Goal: Transaction & Acquisition: Purchase product/service

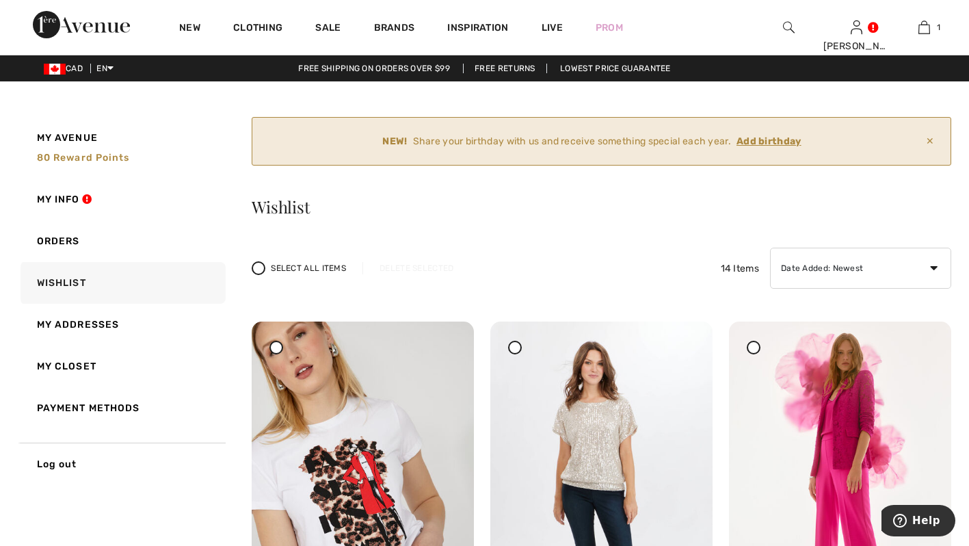
click at [777, 139] on ins "Add birthday" at bounding box center [768, 141] width 65 height 12
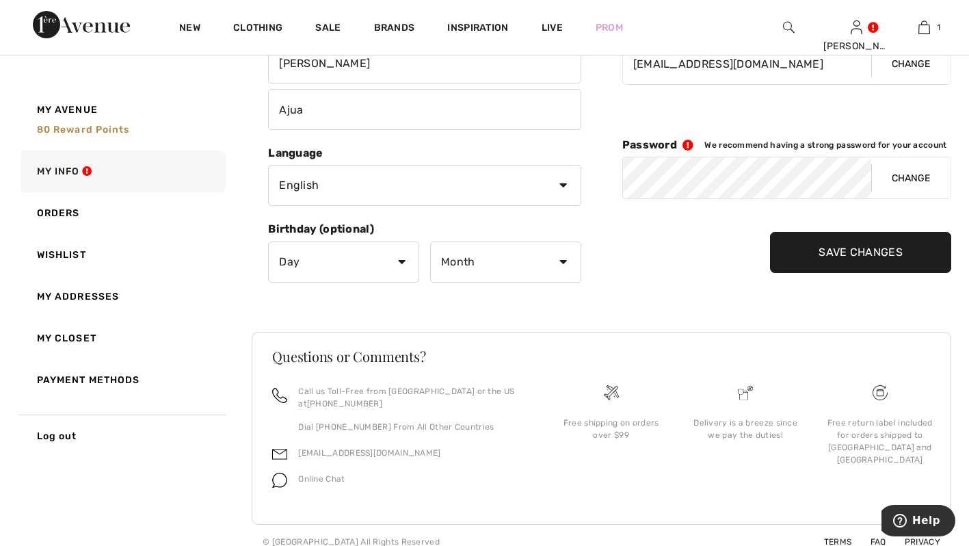
scroll to position [250, 0]
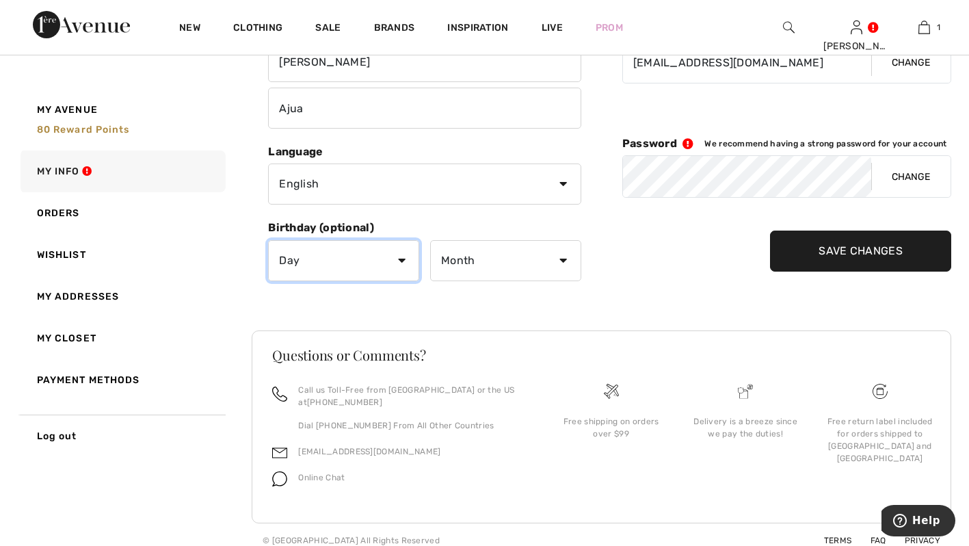
click at [402, 252] on select "Day 1 2 3 4 5 6 7 8 9 10 11 12 13 14 15 16 17 18 19 20 21 22 23 24 25 26 27 28 …" at bounding box center [343, 260] width 151 height 41
select select "12"
click at [268, 240] on select "Day 1 2 3 4 5 6 7 8 9 10 11 12 13 14 15 16 17 18 19 20 21 22 23 24 25 26 27 28 …" at bounding box center [343, 260] width 151 height 41
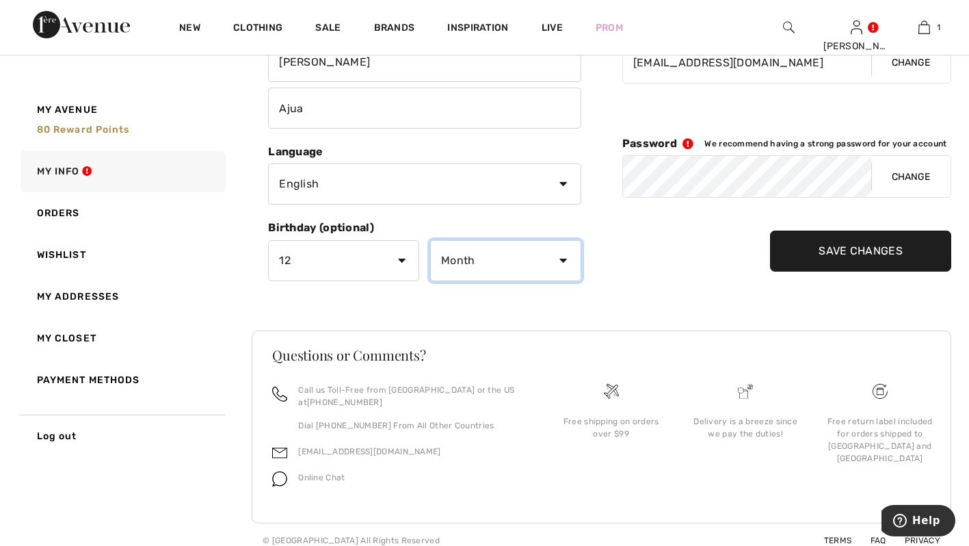
click at [554, 270] on select "Month January February March April May June July August September October Novem…" at bounding box center [505, 260] width 151 height 41
select select "11"
click at [430, 240] on select "Month January February March April May June July August September October Novem…" at bounding box center [505, 260] width 151 height 41
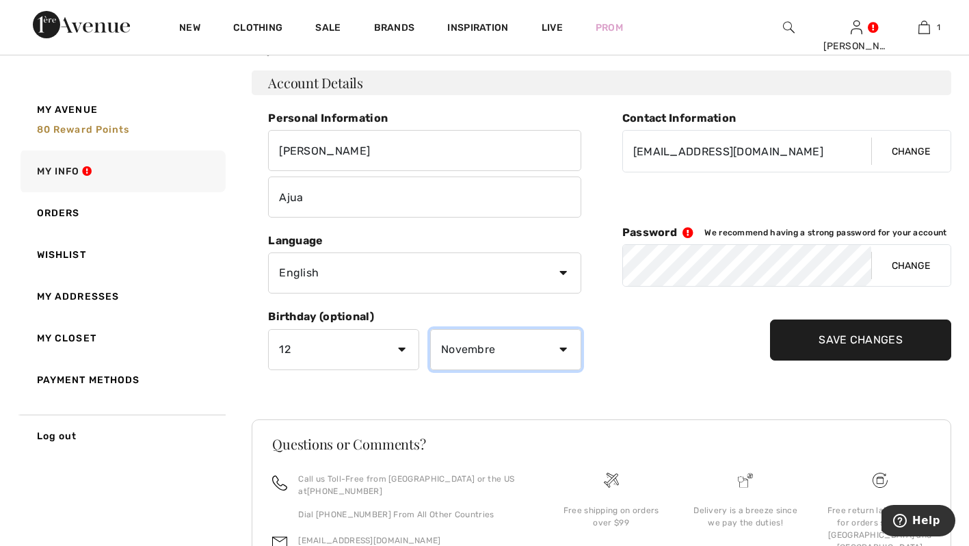
scroll to position [142, 0]
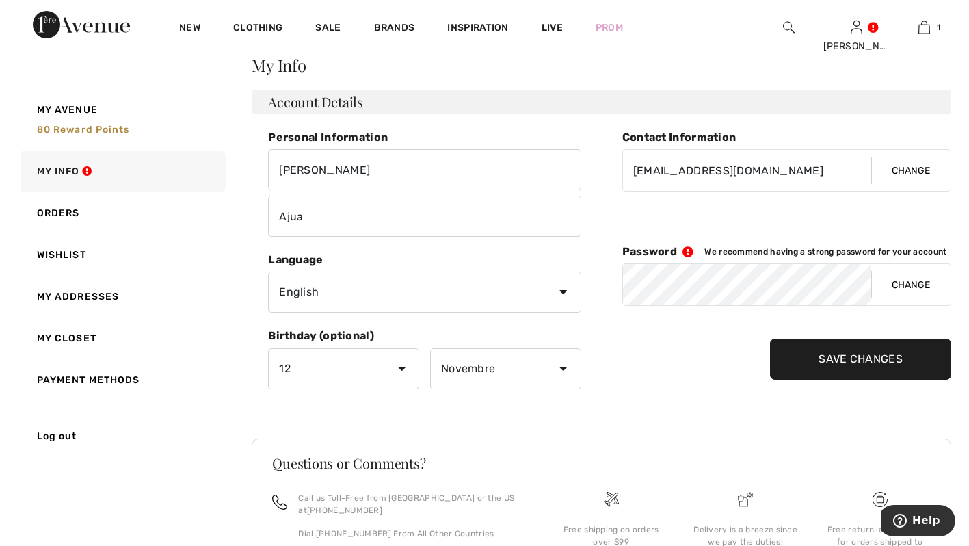
click at [805, 362] on input "Save Changes" at bounding box center [860, 358] width 181 height 41
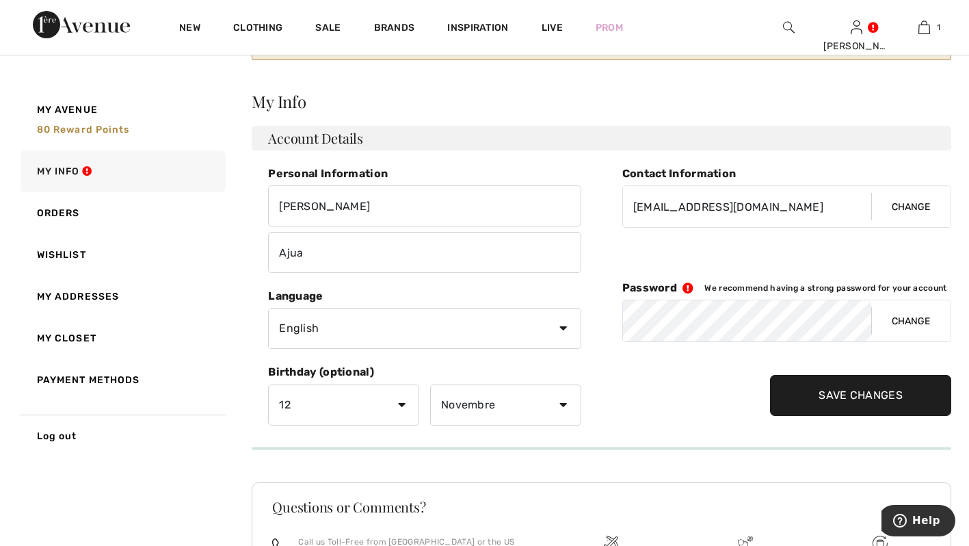
scroll to position [60, 0]
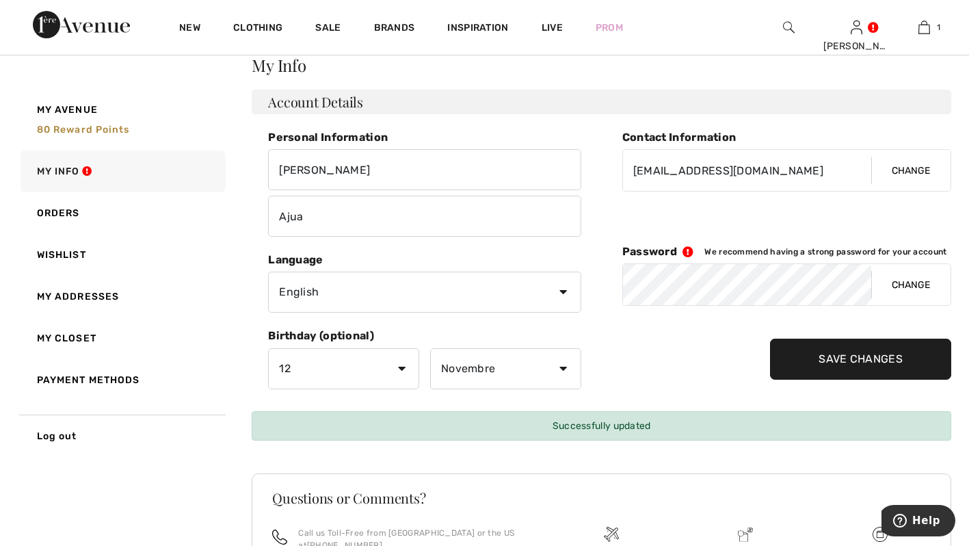
click at [860, 359] on input "Save Changes" at bounding box center [860, 358] width 181 height 41
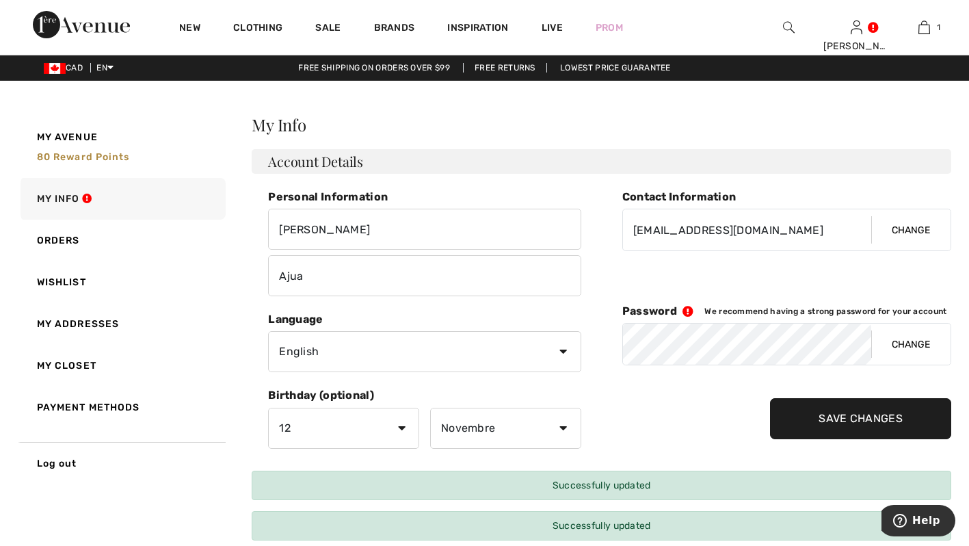
scroll to position [0, 0]
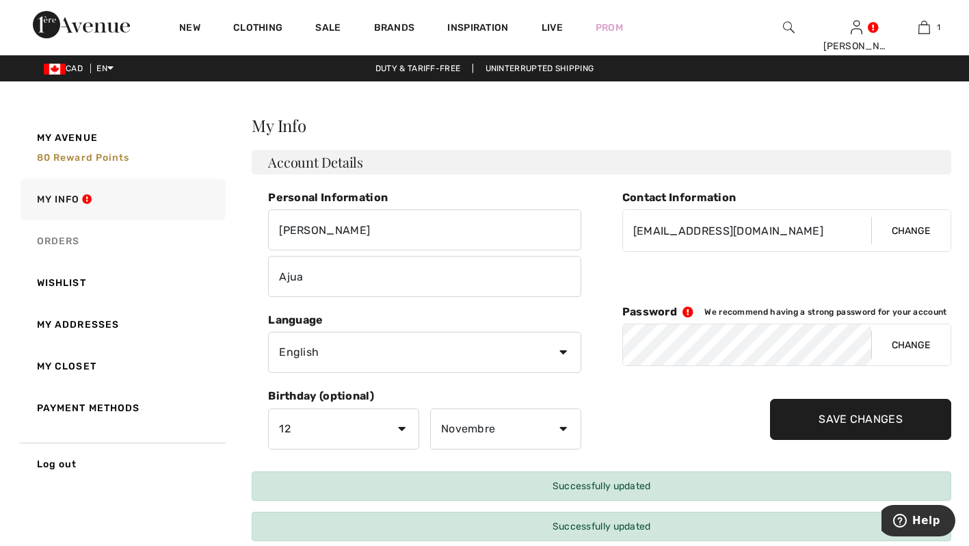
click at [107, 239] on link "Orders" at bounding box center [122, 241] width 208 height 42
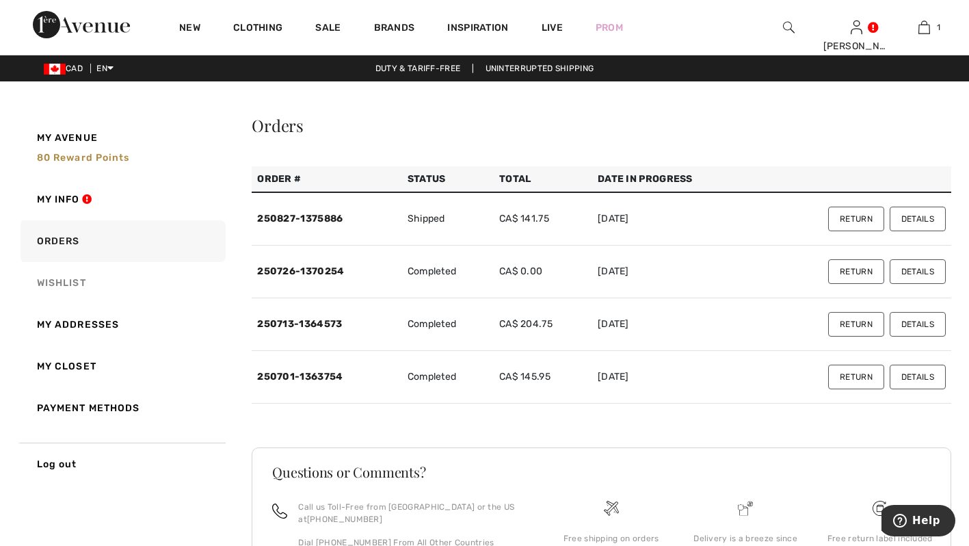
click at [159, 289] on link "Wishlist" at bounding box center [122, 283] width 208 height 42
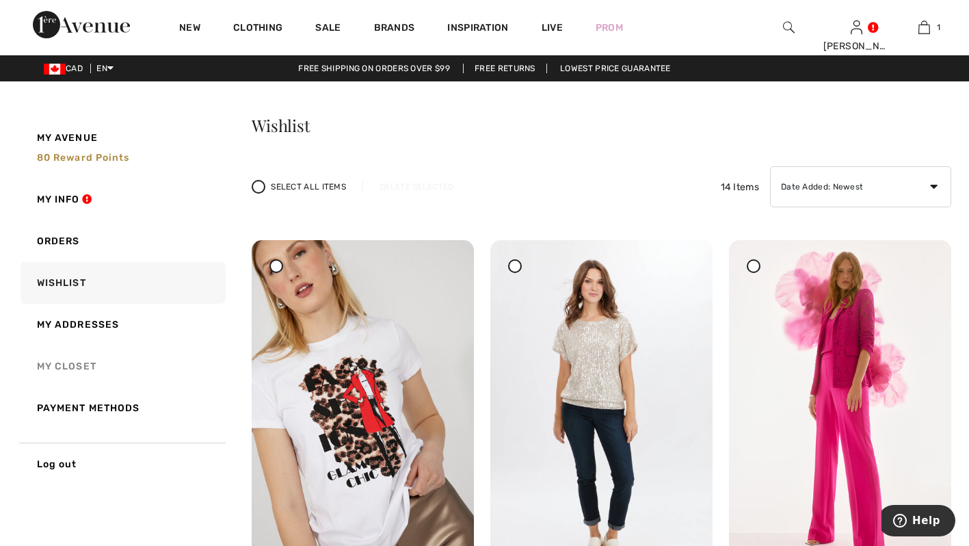
click at [152, 365] on link "My Closet" at bounding box center [122, 366] width 208 height 42
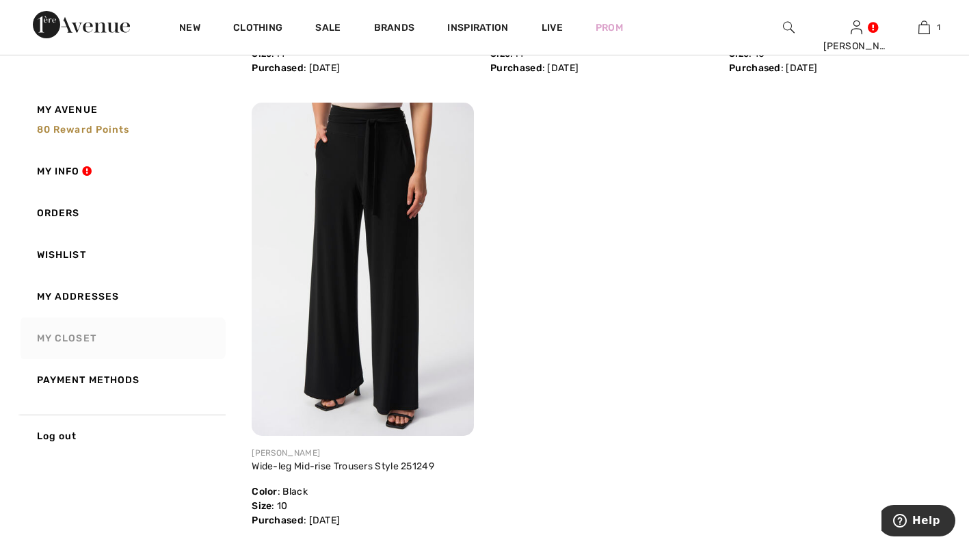
scroll to position [587, 0]
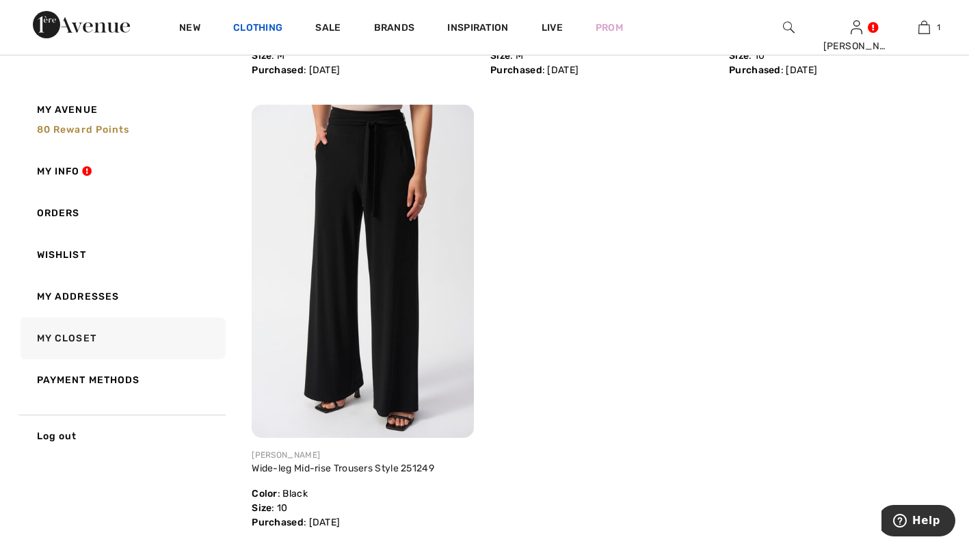
click at [265, 31] on link "Clothing" at bounding box center [257, 29] width 49 height 14
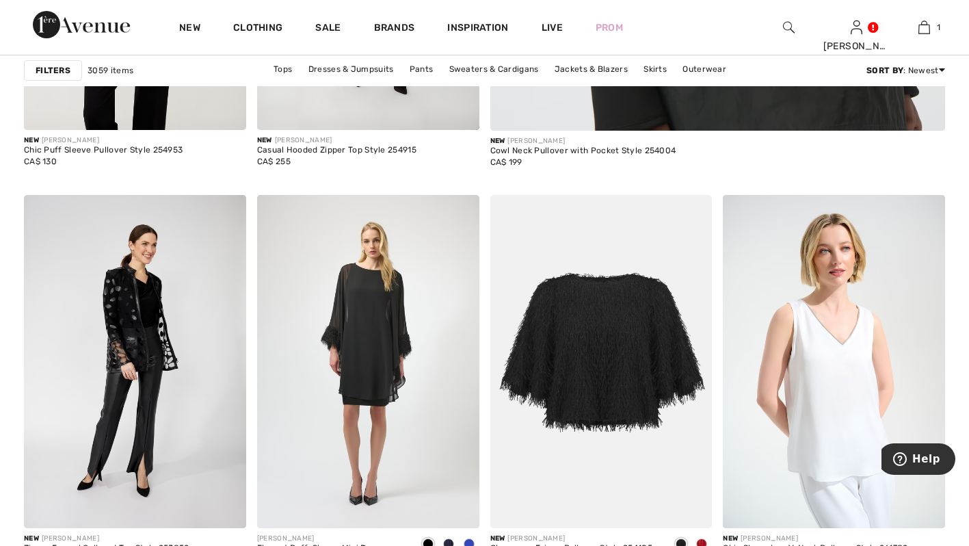
scroll to position [854, 0]
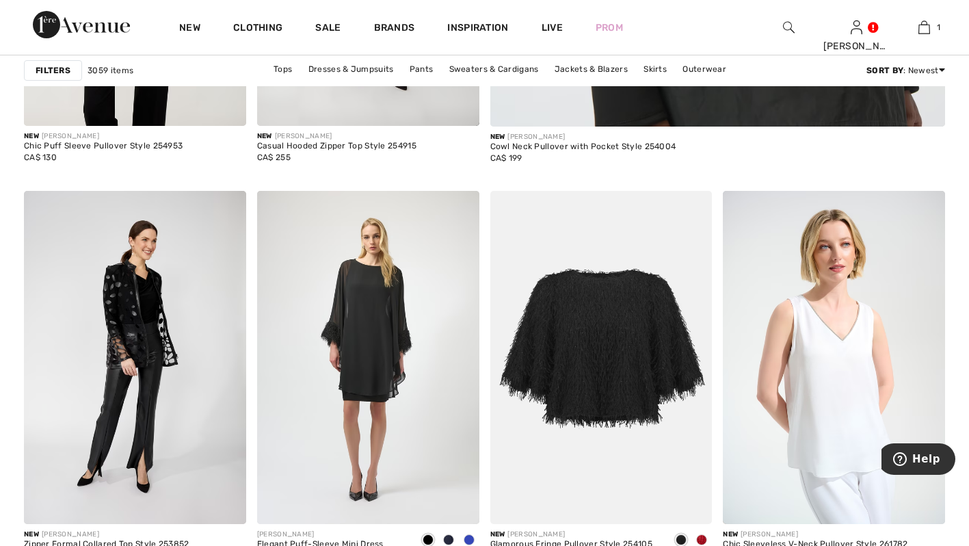
click at [794, 34] on img at bounding box center [789, 27] width 12 height 16
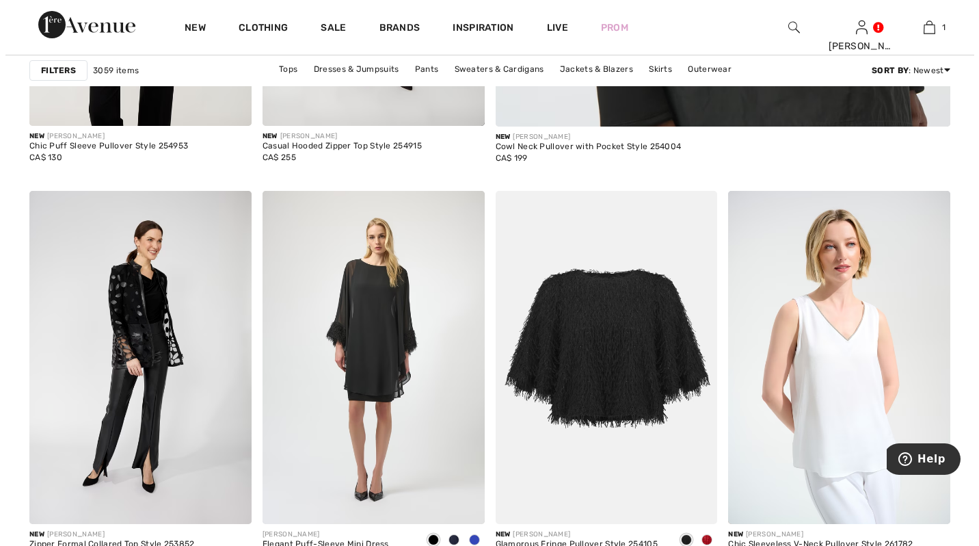
scroll to position [855, 0]
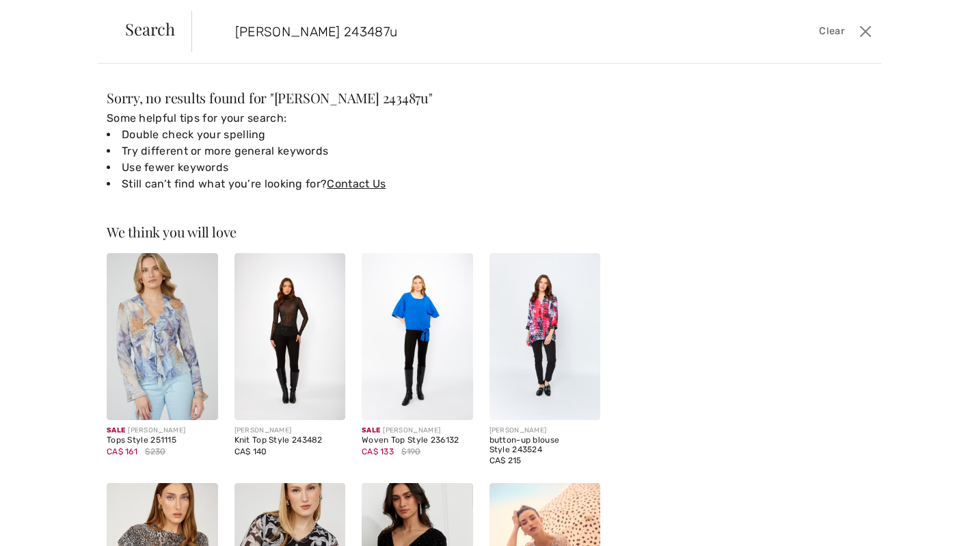
type input "frank lyman 243487u"
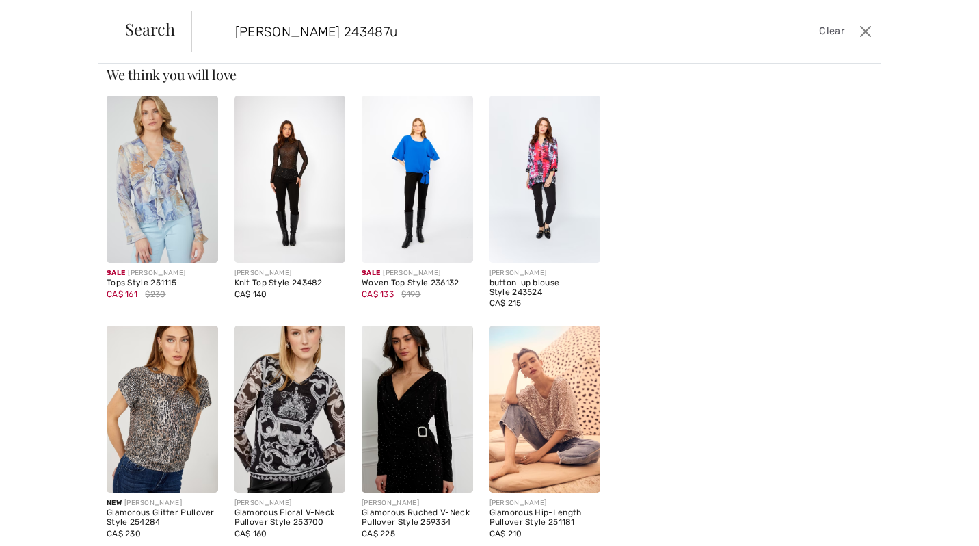
scroll to position [157, 0]
click at [293, 201] on img at bounding box center [290, 179] width 111 height 167
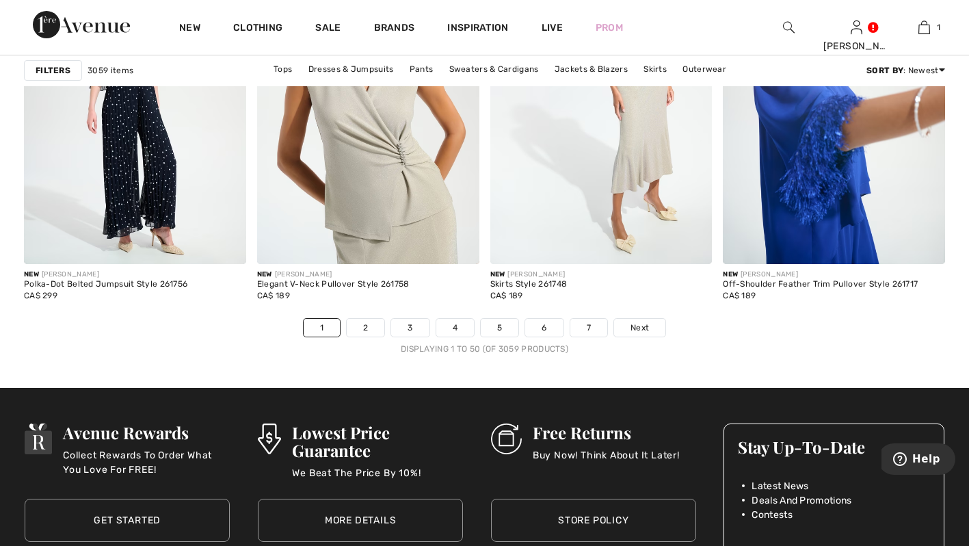
scroll to position [6092, 0]
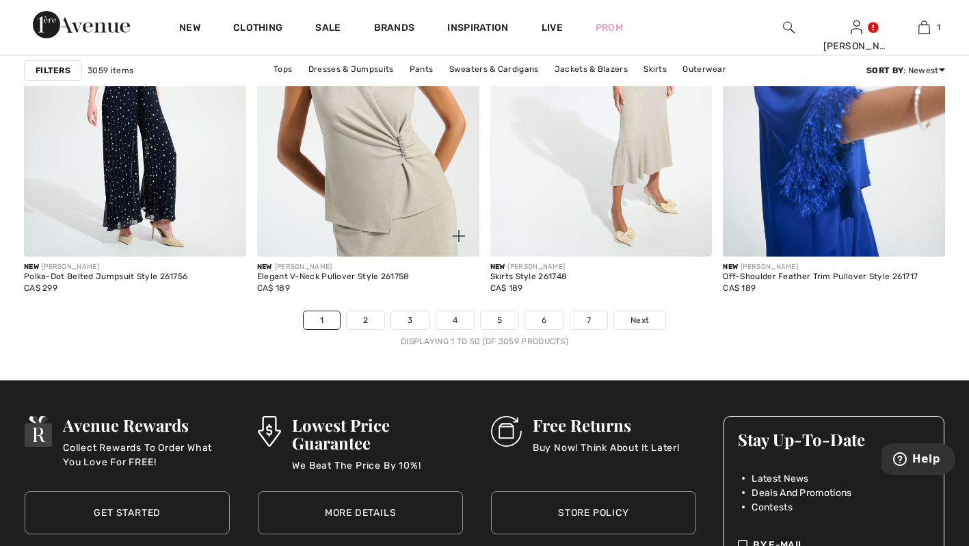
click at [375, 306] on div "New JOSEPH RIBKOFF Elegant V-Neck Pullover Style 261758 CA$ 189" at bounding box center [368, 283] width 222 height 54
click at [366, 323] on link "2" at bounding box center [366, 320] width 38 height 18
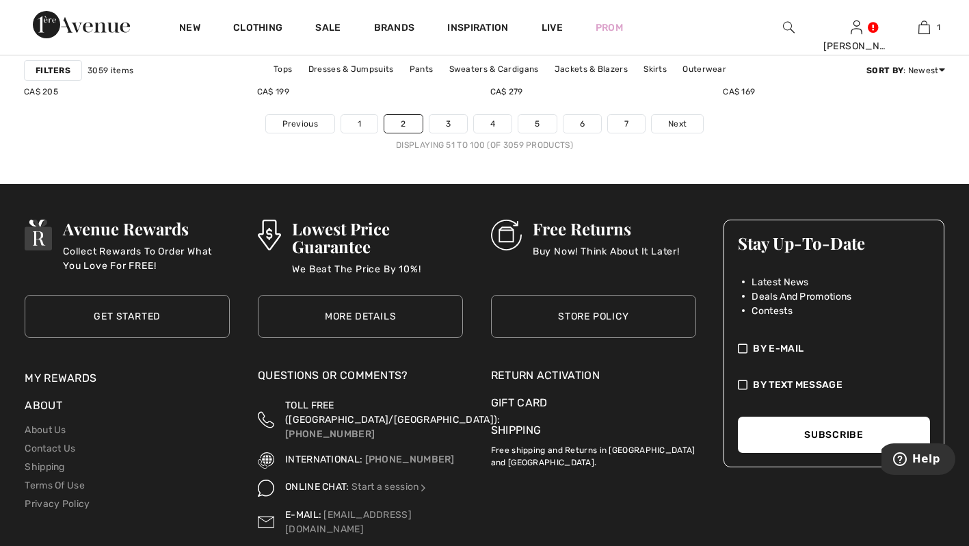
scroll to position [6289, 0]
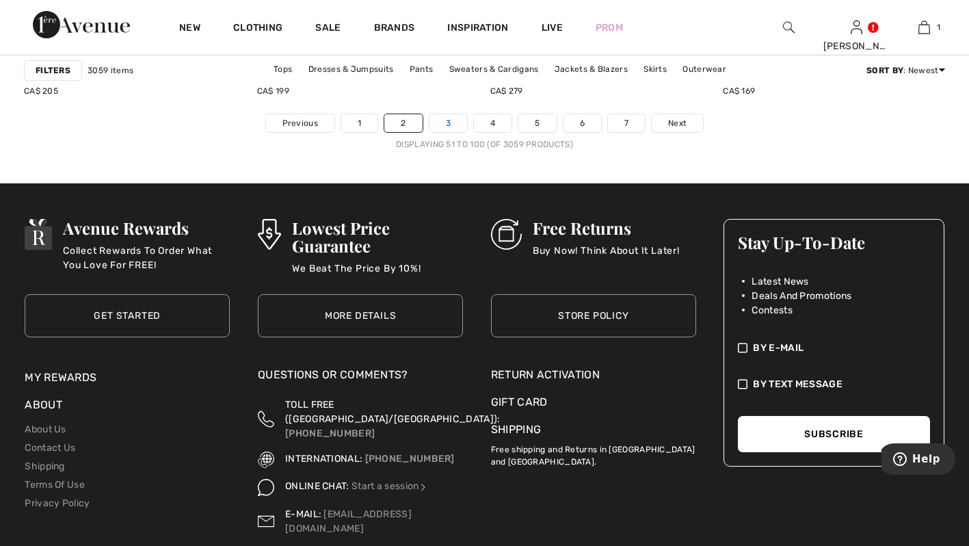
click at [446, 120] on link "3" at bounding box center [448, 123] width 38 height 18
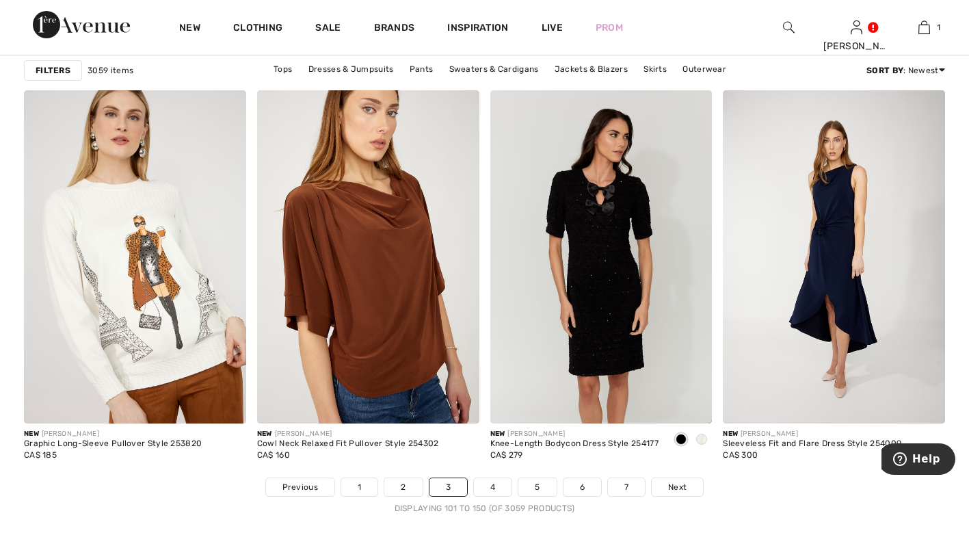
scroll to position [5941, 0]
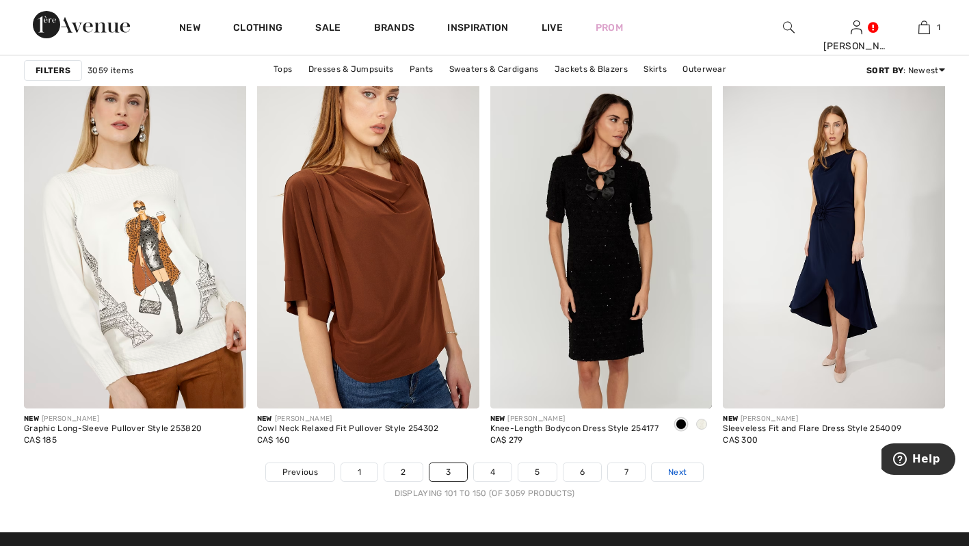
click at [686, 469] on span "Next" at bounding box center [677, 472] width 18 height 12
click at [680, 470] on span "Next" at bounding box center [677, 472] width 18 height 12
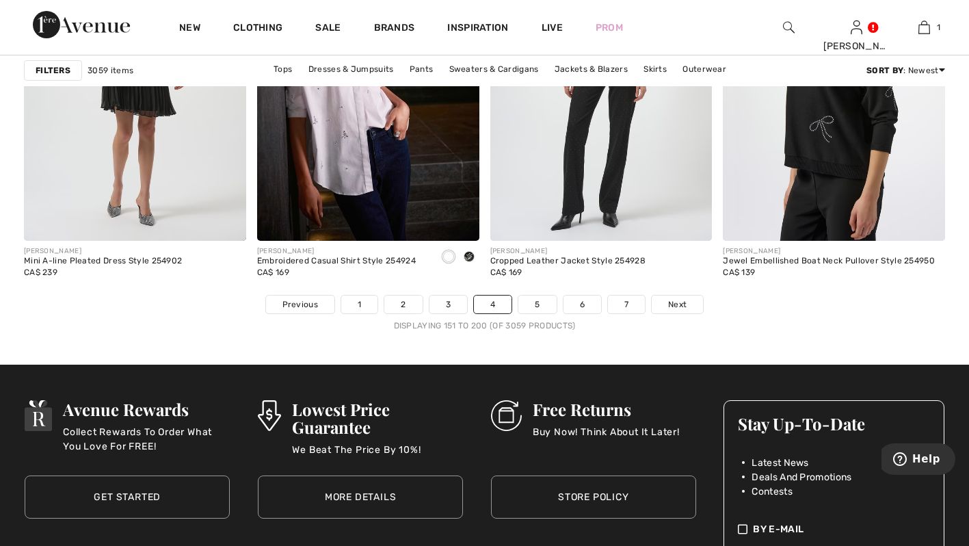
scroll to position [6109, 0]
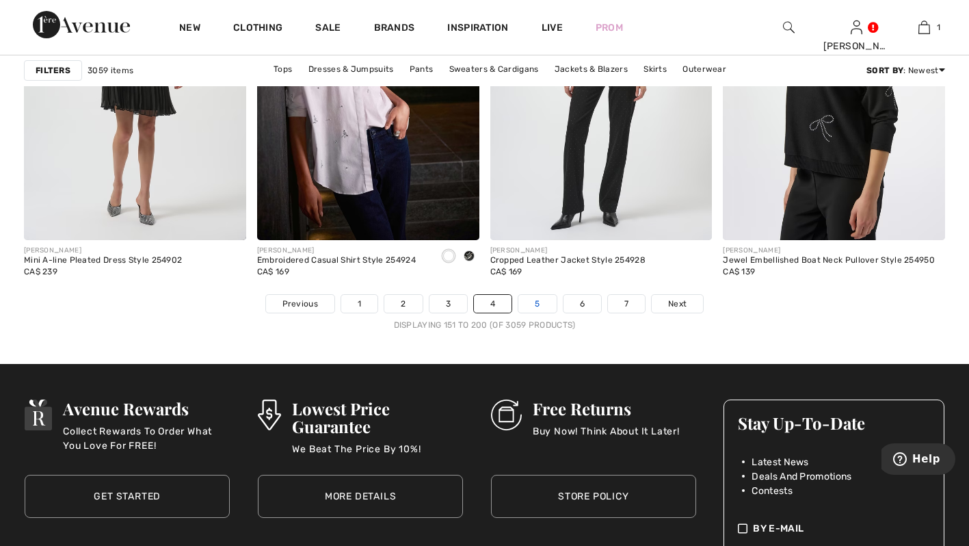
click at [541, 297] on link "5" at bounding box center [537, 304] width 38 height 18
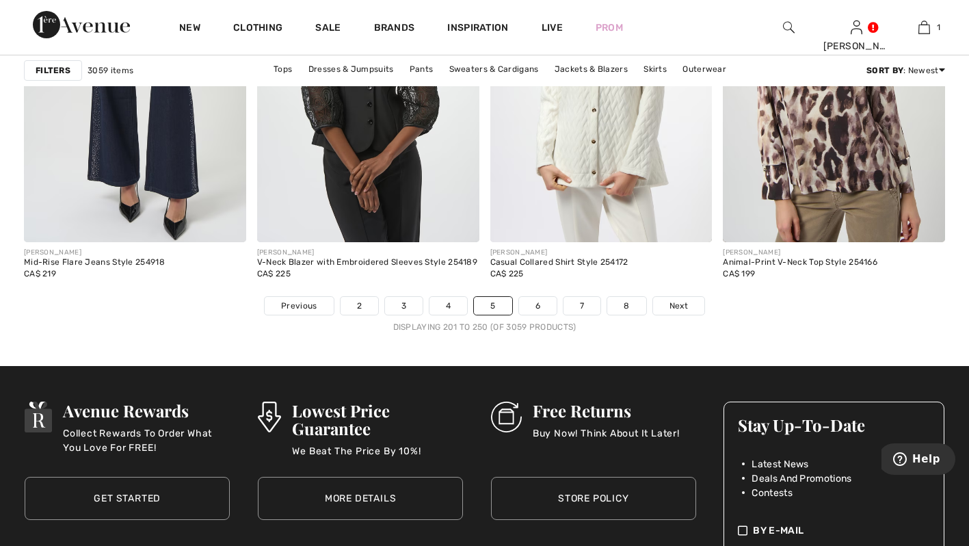
scroll to position [6107, 0]
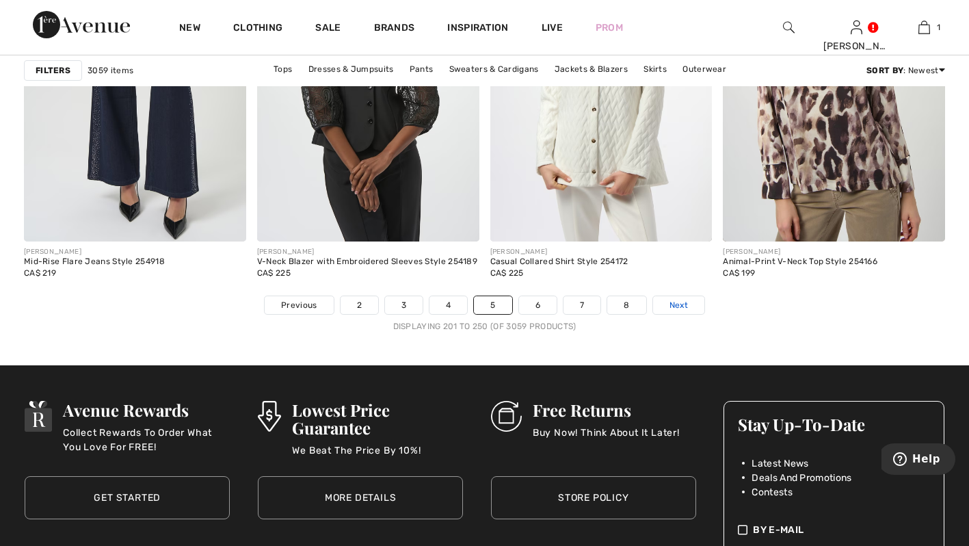
click at [682, 298] on link "Next" at bounding box center [678, 305] width 51 height 18
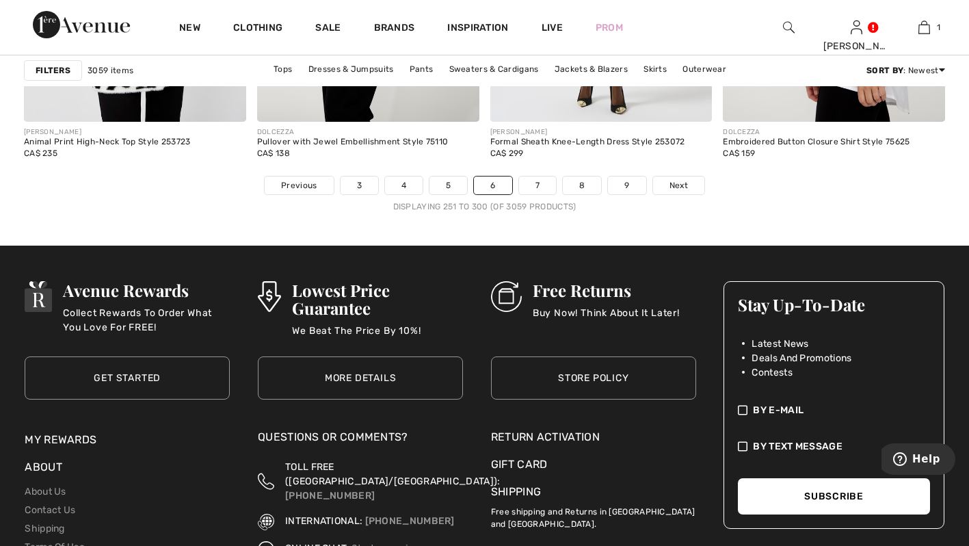
scroll to position [6228, 0]
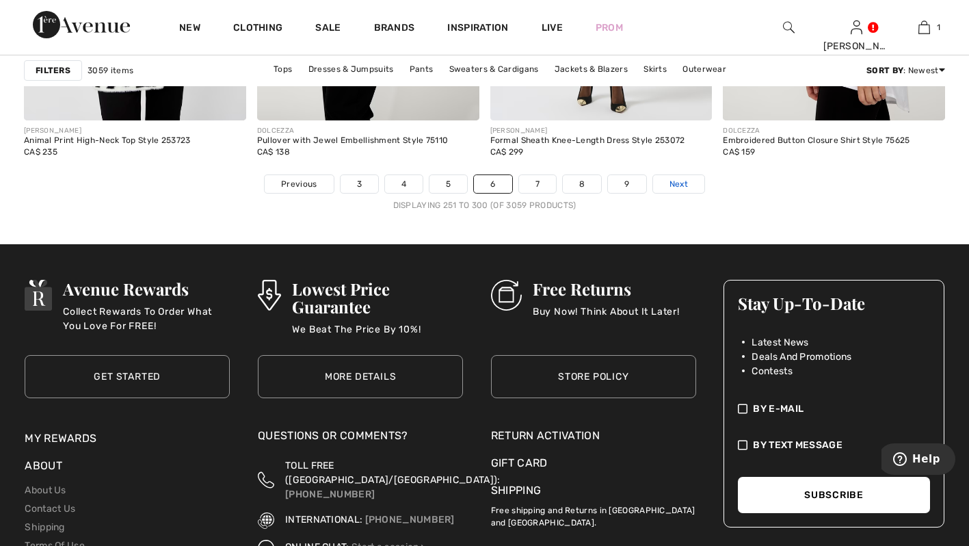
click at [674, 187] on span "Next" at bounding box center [678, 184] width 18 height 12
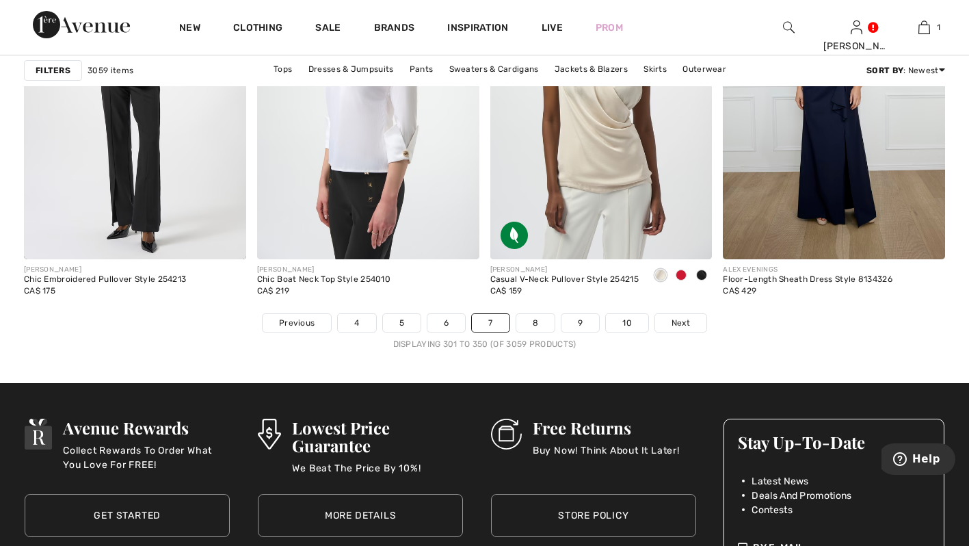
scroll to position [6090, 0]
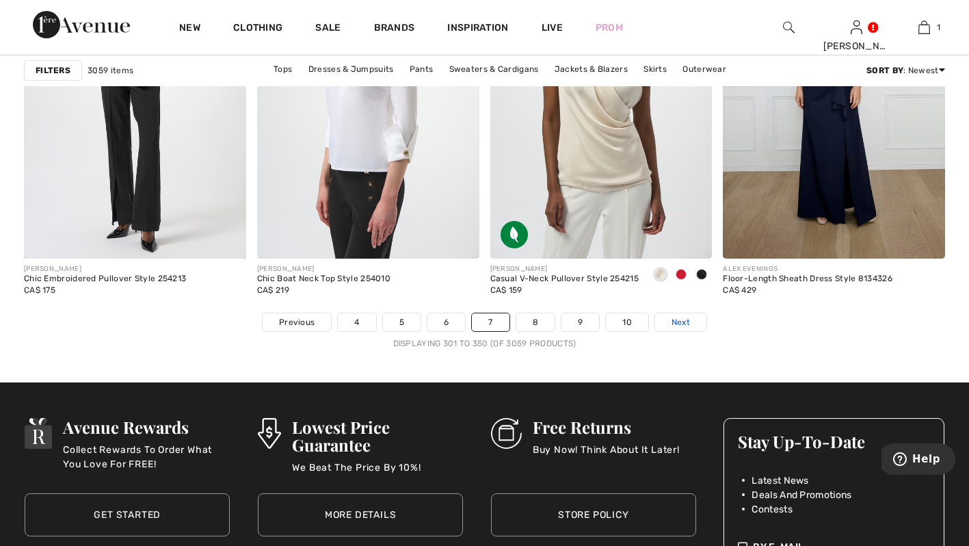
click at [684, 326] on span "Next" at bounding box center [680, 322] width 18 height 12
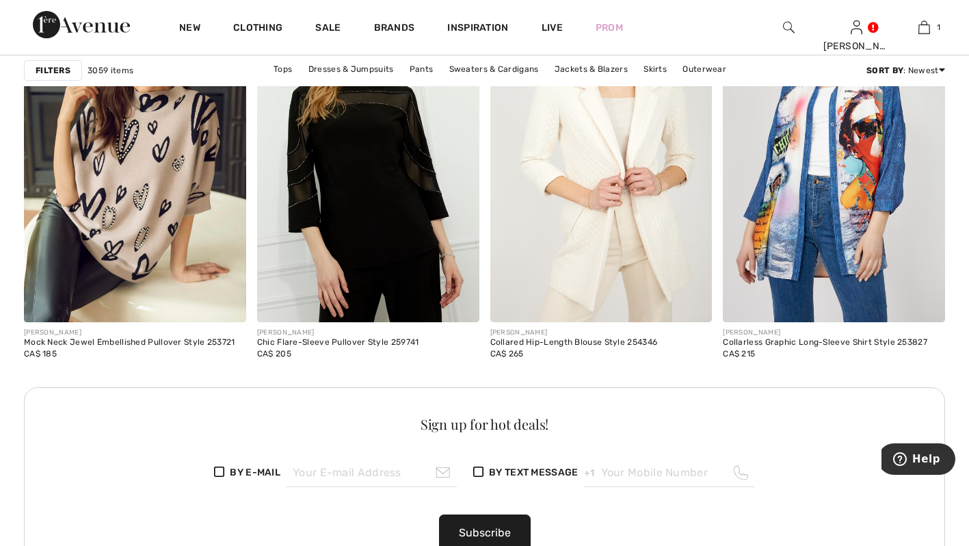
scroll to position [4584, 0]
click at [108, 189] on img at bounding box center [135, 154] width 222 height 333
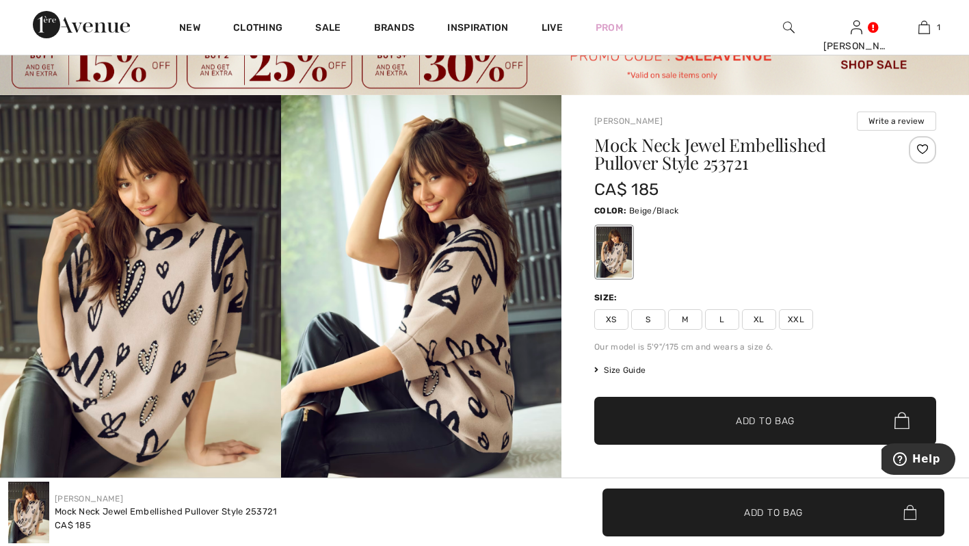
scroll to position [46, 0]
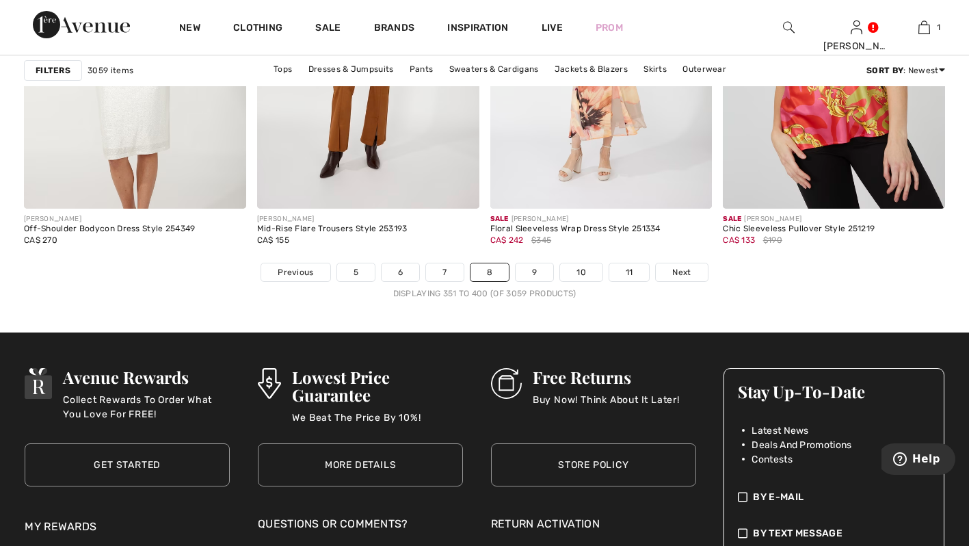
scroll to position [6140, 0]
click at [541, 273] on link "9" at bounding box center [535, 272] width 38 height 18
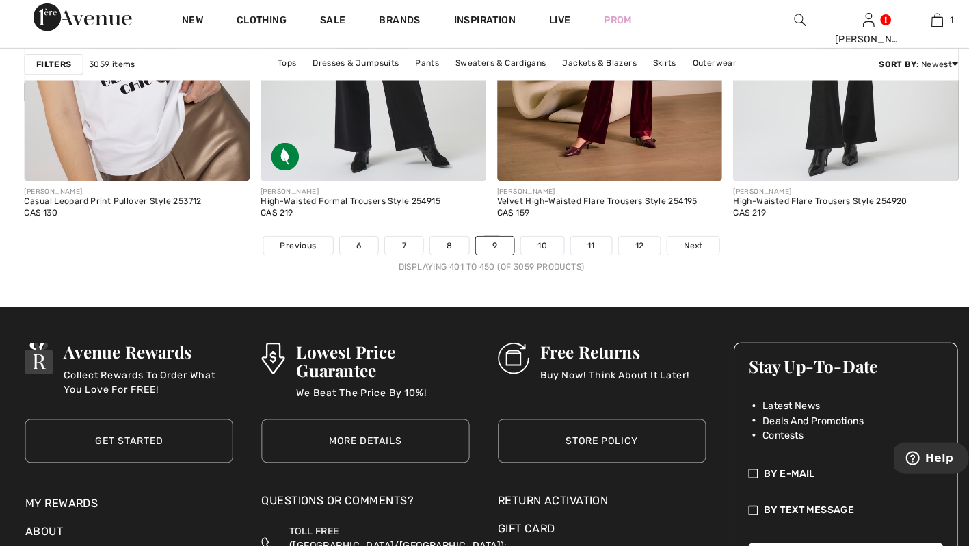
scroll to position [6163, 0]
click at [526, 239] on div "JOSEPH RIBKOFF Velvet High-Waisted Flare Trousers Style 254195 CA$ 159" at bounding box center [601, 213] width 222 height 54
click at [536, 255] on link "10" at bounding box center [534, 250] width 42 height 18
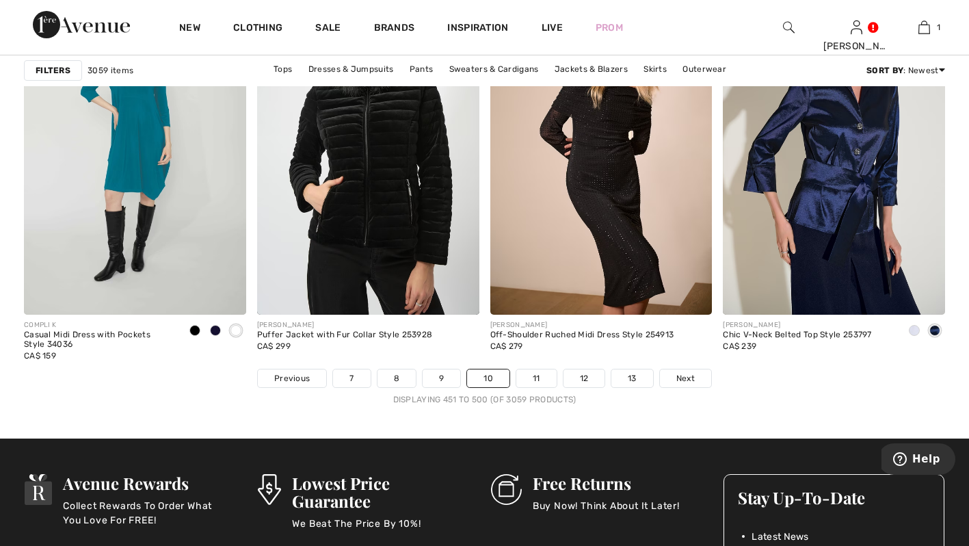
scroll to position [6042, 0]
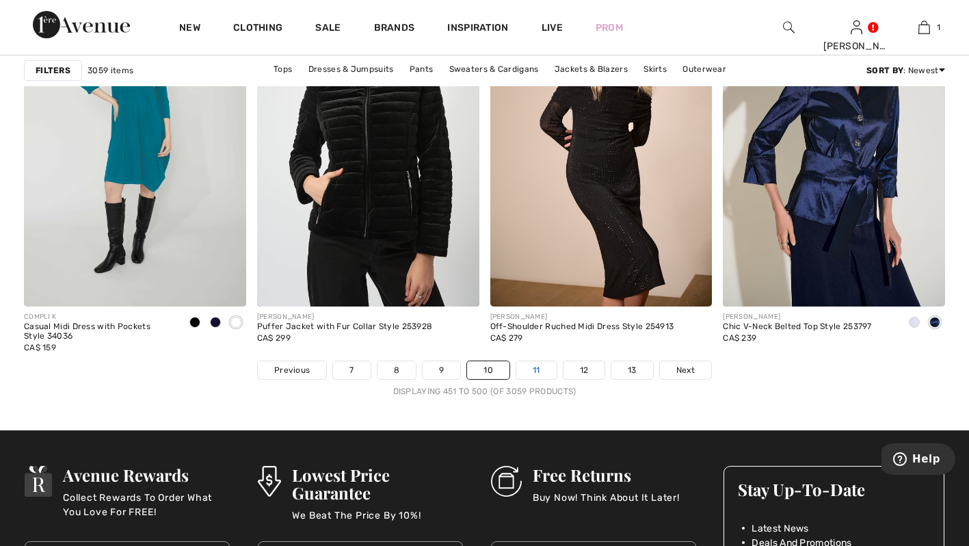
click at [537, 368] on link "11" at bounding box center [536, 370] width 40 height 18
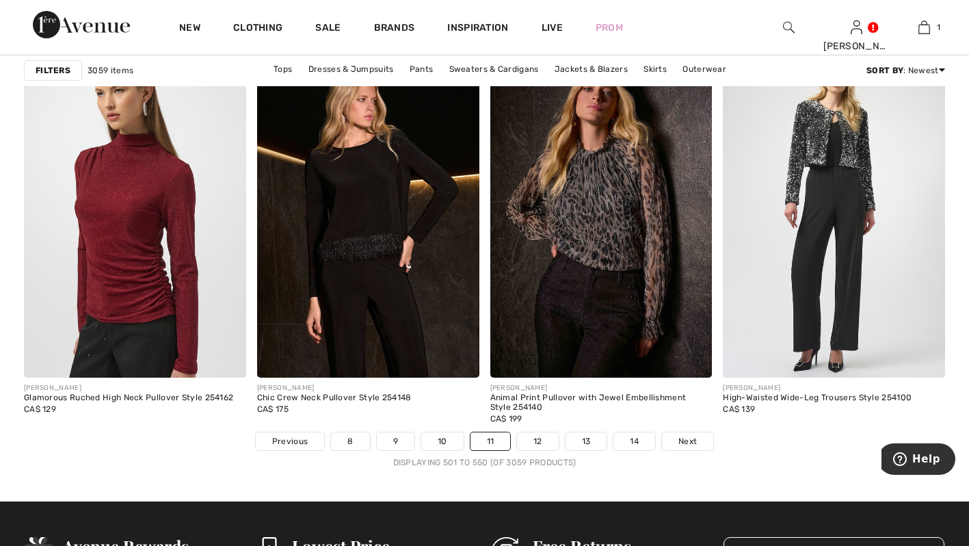
scroll to position [5973, 0]
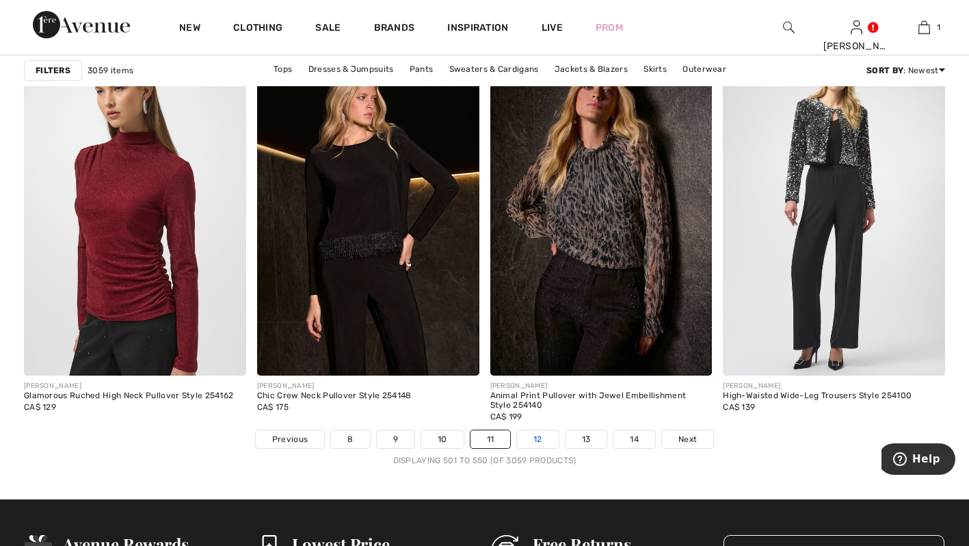
click at [539, 446] on link "12" at bounding box center [538, 439] width 42 height 18
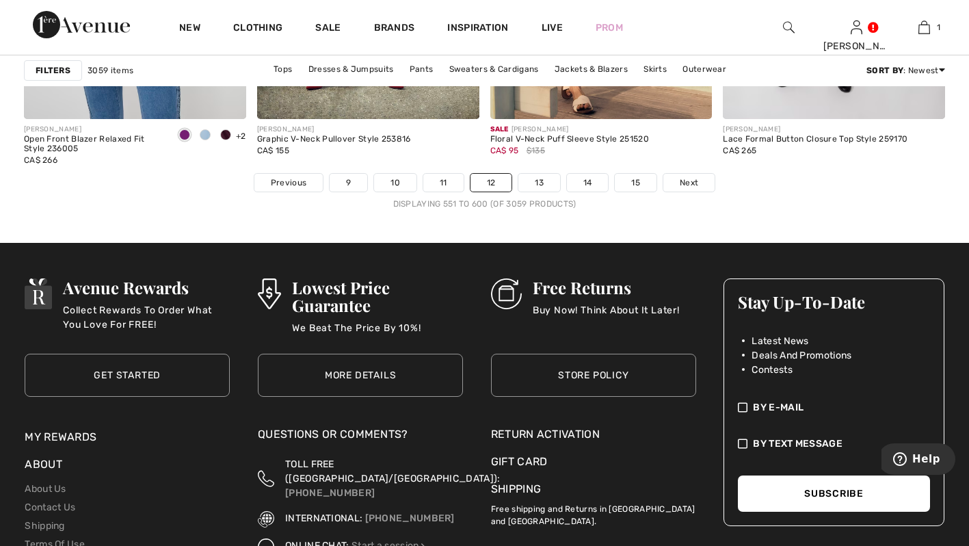
scroll to position [6234, 0]
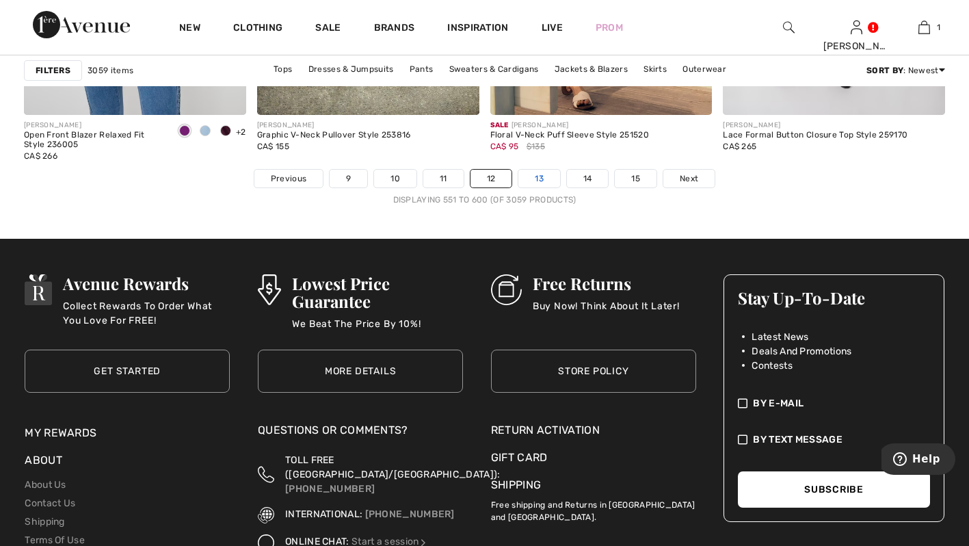
click at [548, 182] on link "13" at bounding box center [539, 179] width 42 height 18
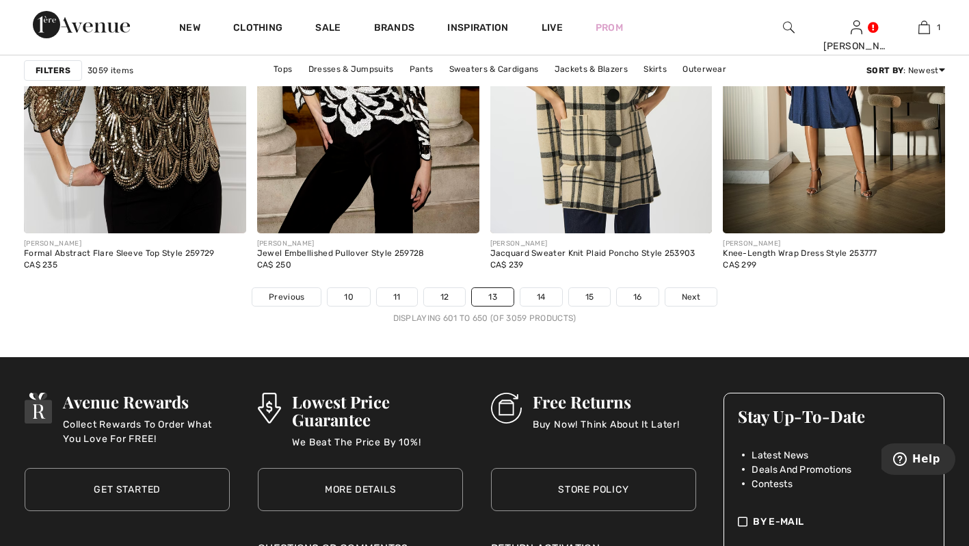
scroll to position [6118, 0]
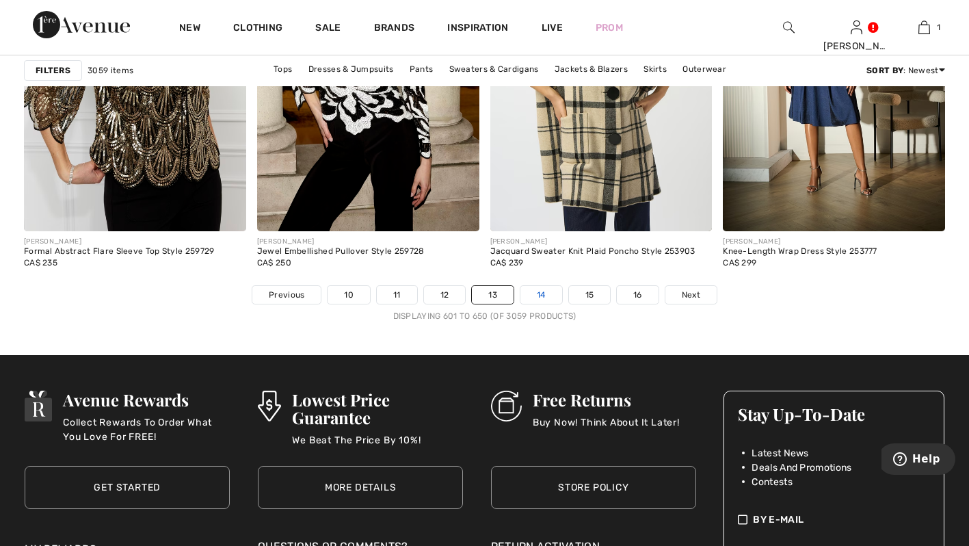
click at [540, 291] on link "14" at bounding box center [541, 295] width 42 height 18
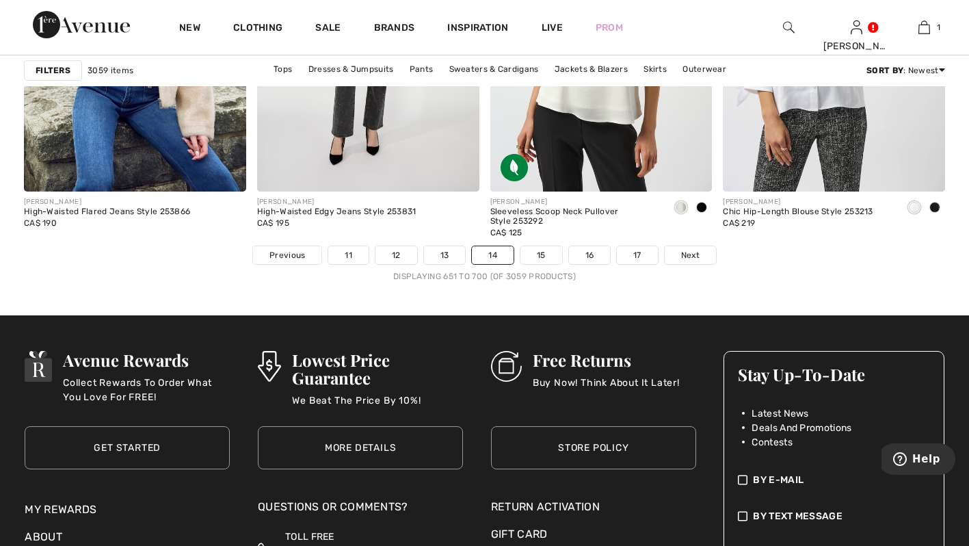
scroll to position [6161, 0]
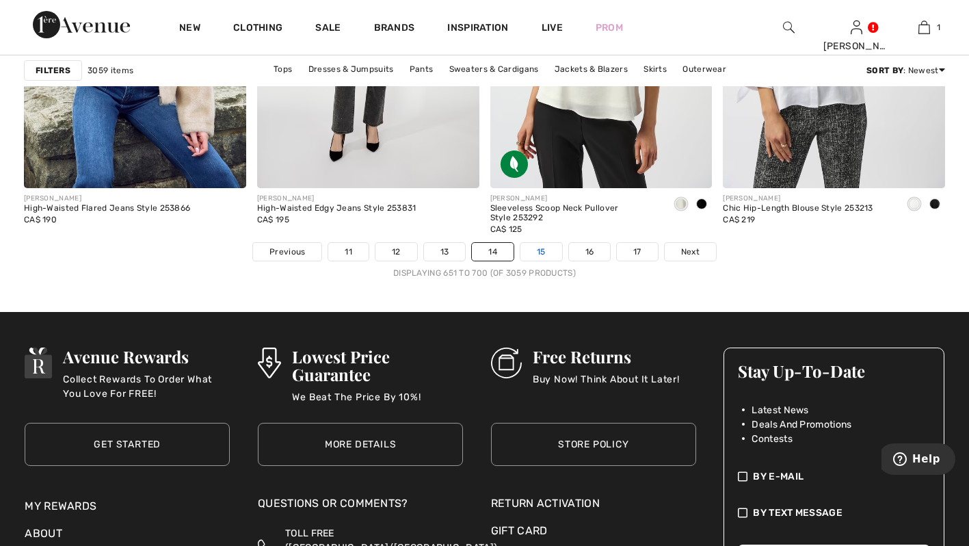
click at [543, 257] on link "15" at bounding box center [541, 252] width 42 height 18
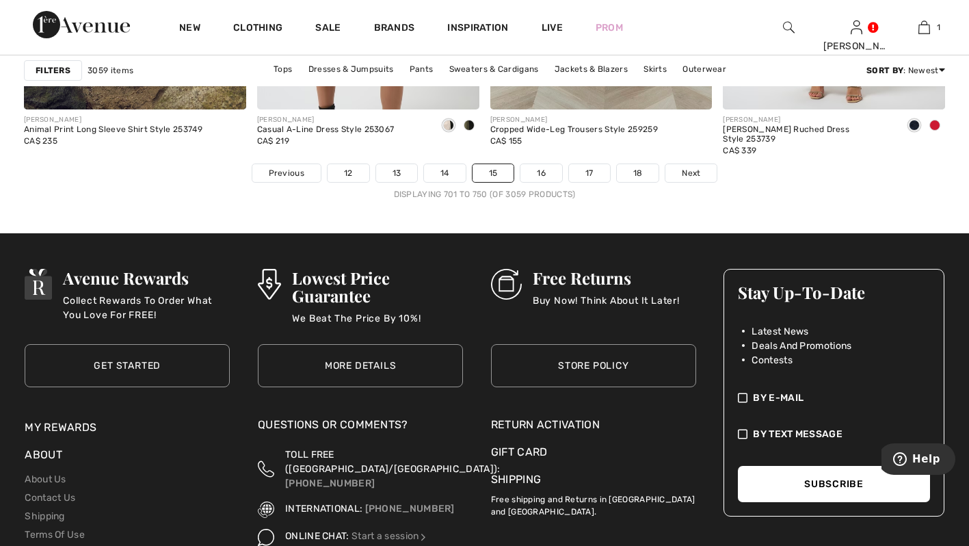
scroll to position [6240, 0]
click at [546, 178] on link "16" at bounding box center [541, 172] width 42 height 18
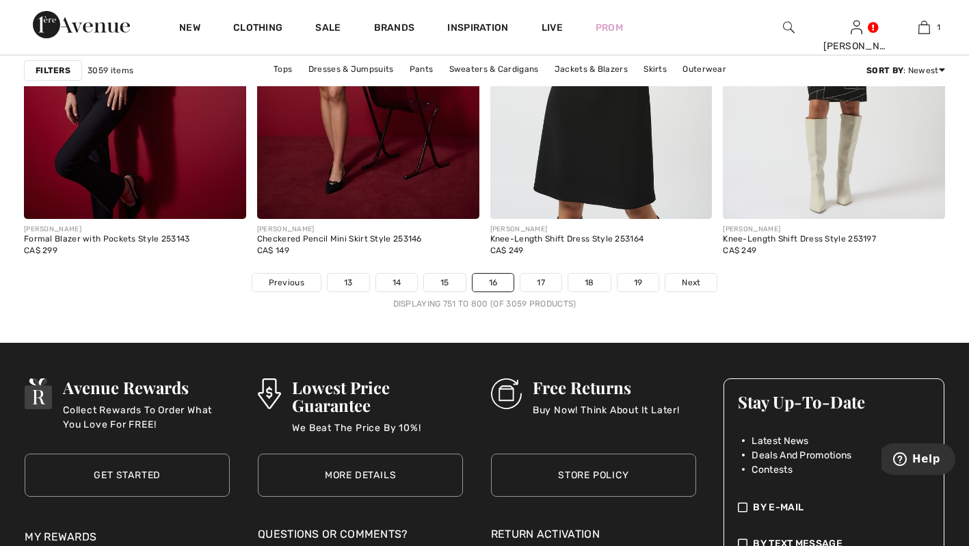
scroll to position [6130, 0]
click at [537, 279] on link "17" at bounding box center [540, 282] width 41 height 18
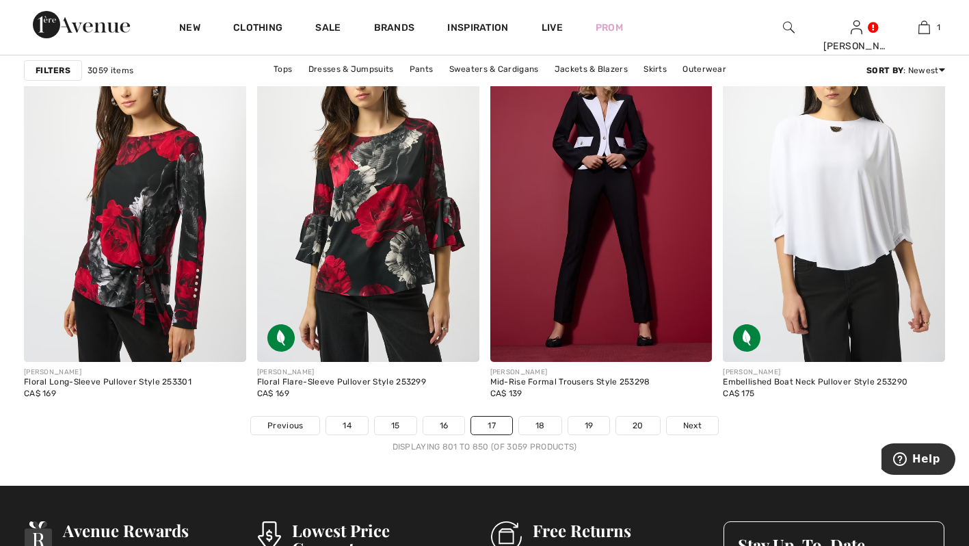
scroll to position [5990, 0]
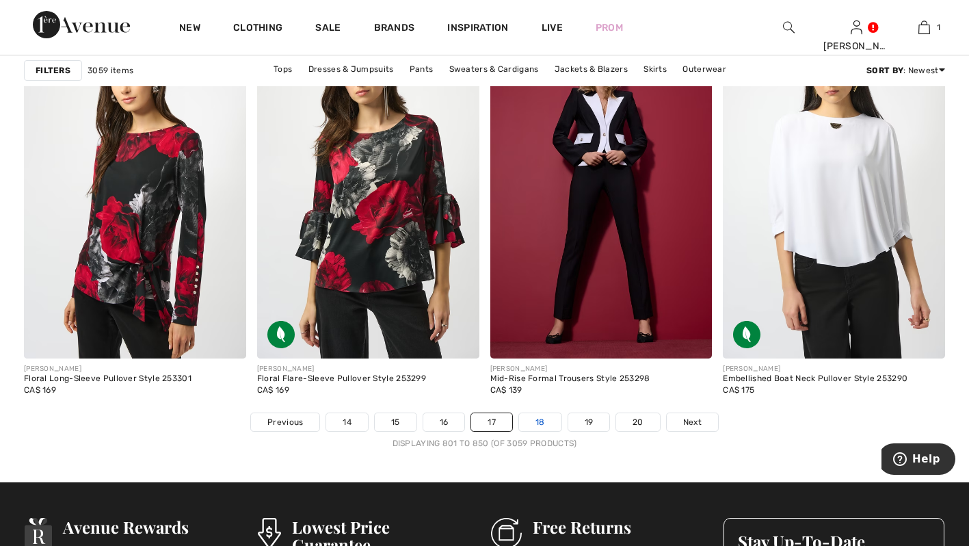
click at [538, 420] on link "18" at bounding box center [540, 422] width 42 height 18
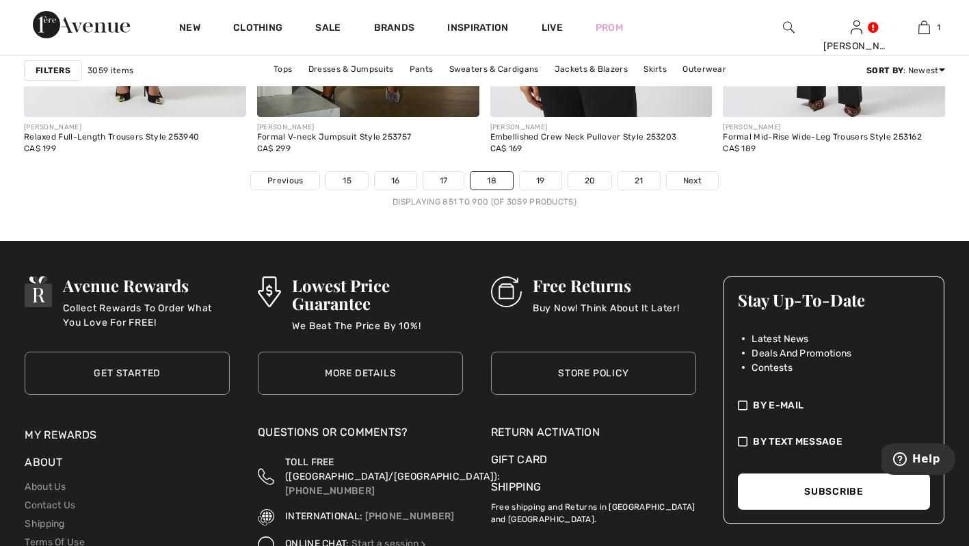
scroll to position [6224, 0]
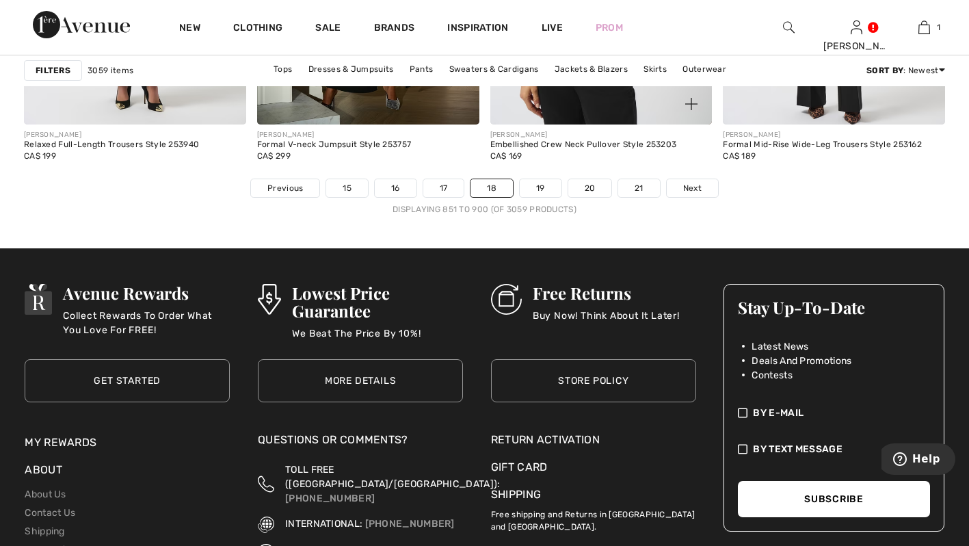
click at [539, 177] on div "JOSEPH RIBKOFF Embellished Crew Neck Pullover Style 253203 CA$ 169" at bounding box center [601, 151] width 222 height 54
click at [537, 187] on link "19" at bounding box center [541, 188] width 42 height 18
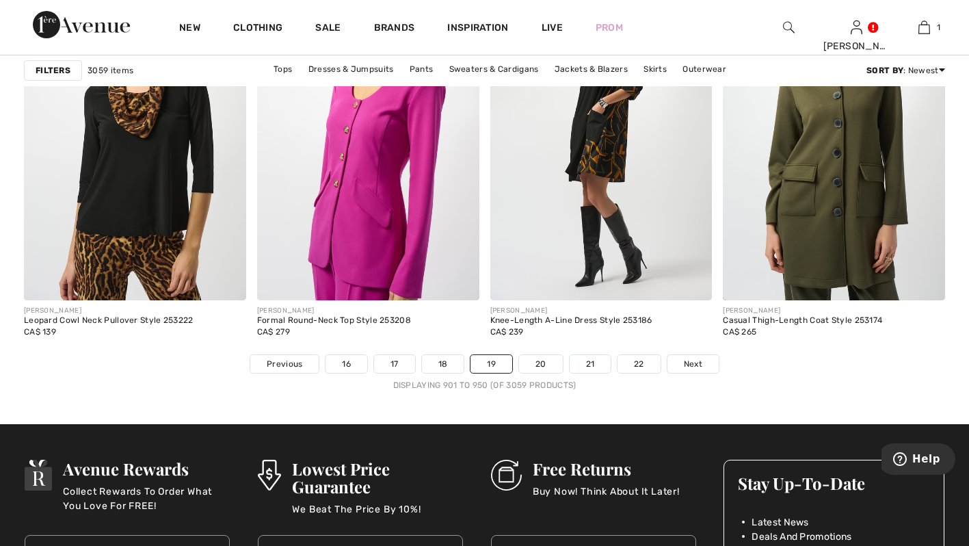
scroll to position [6049, 0]
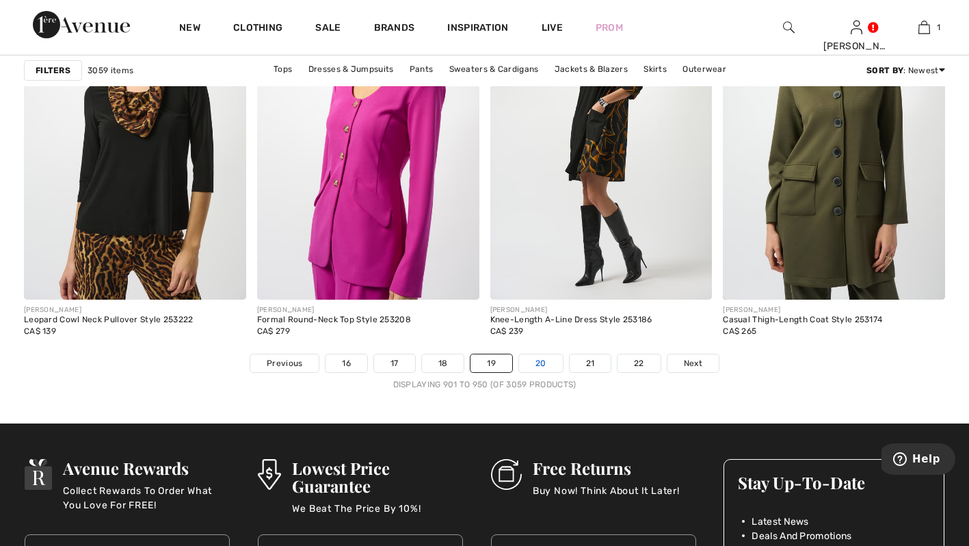
click at [543, 358] on link "20" at bounding box center [541, 363] width 44 height 18
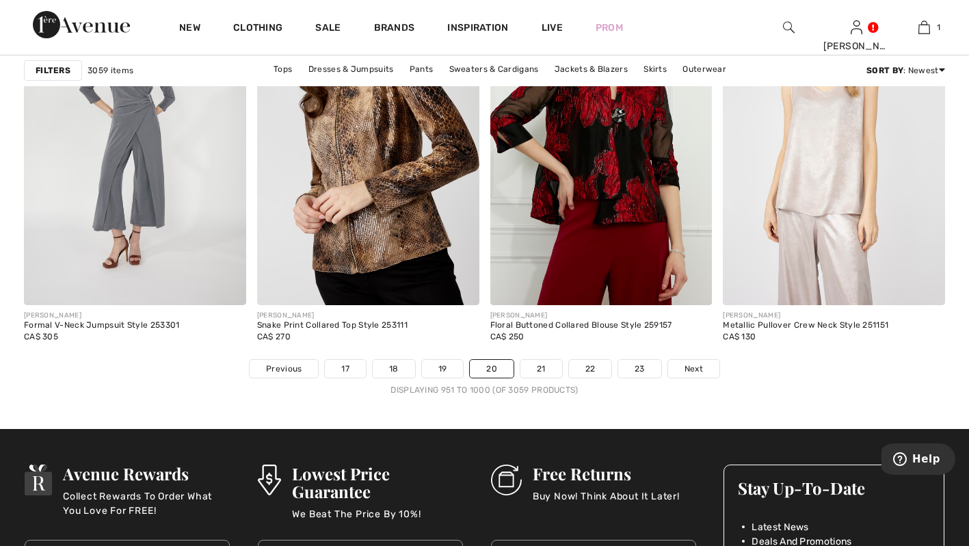
scroll to position [6145, 0]
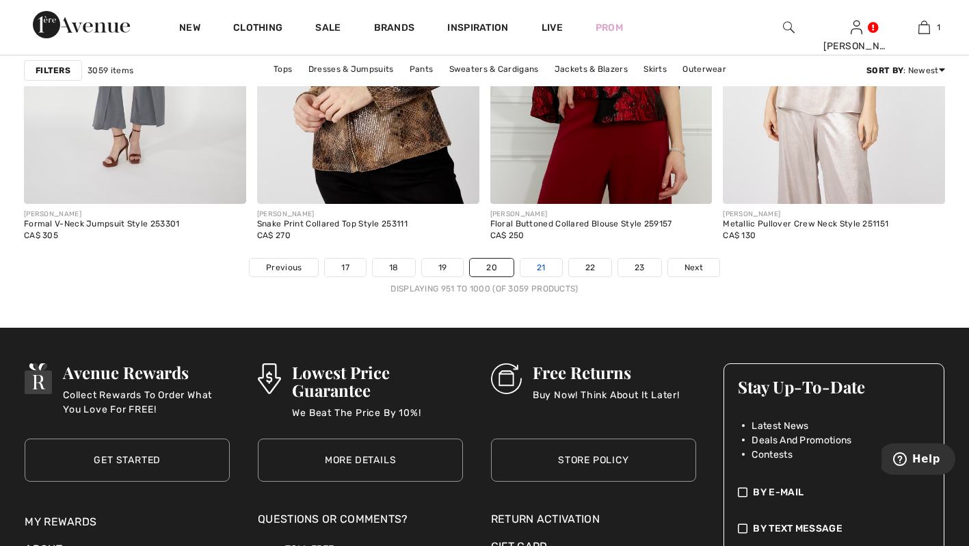
click at [542, 265] on link "21" at bounding box center [541, 267] width 42 height 18
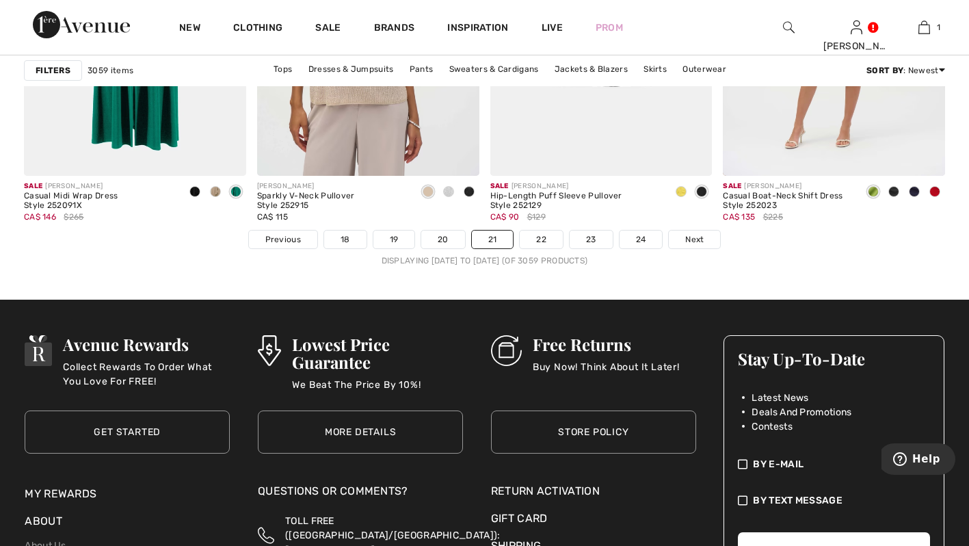
scroll to position [6185, 0]
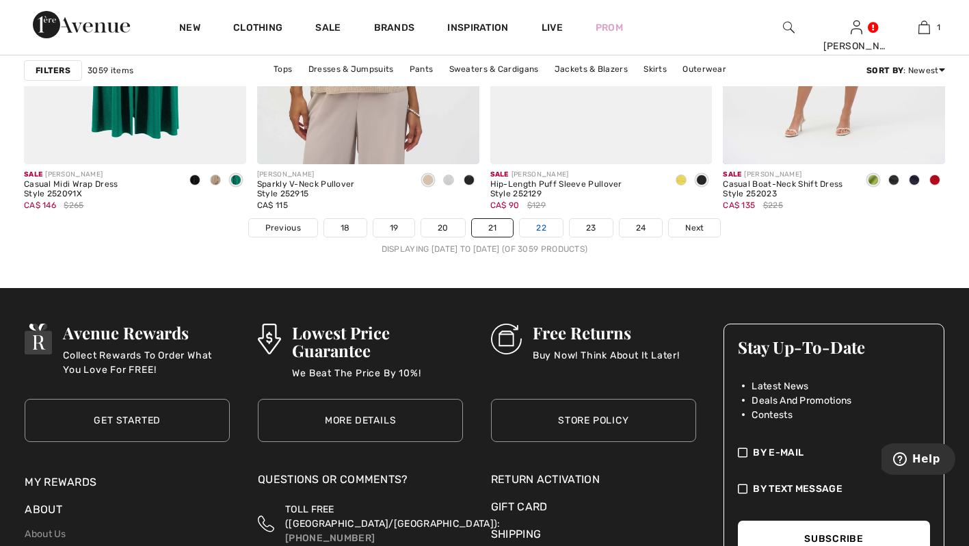
click at [543, 222] on link "22" at bounding box center [541, 228] width 43 height 18
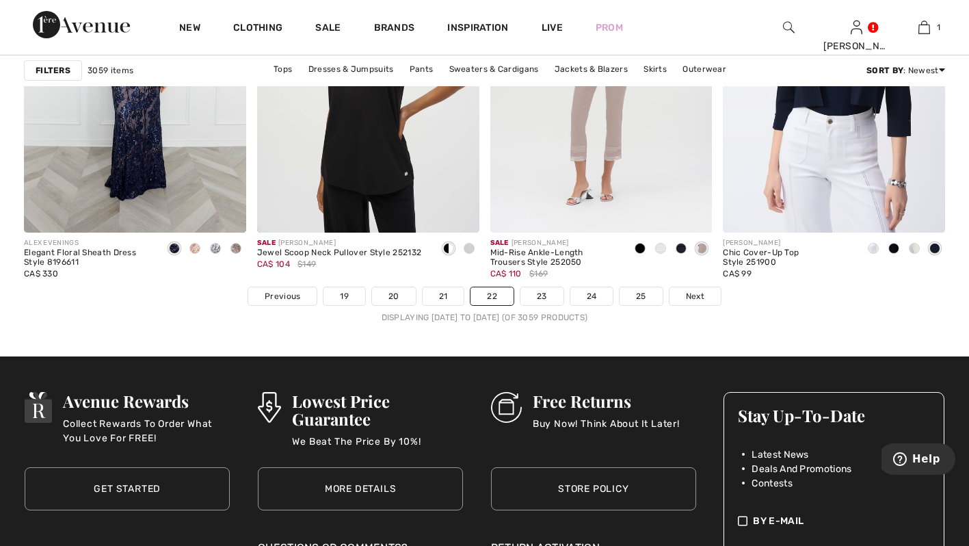
scroll to position [6117, 0]
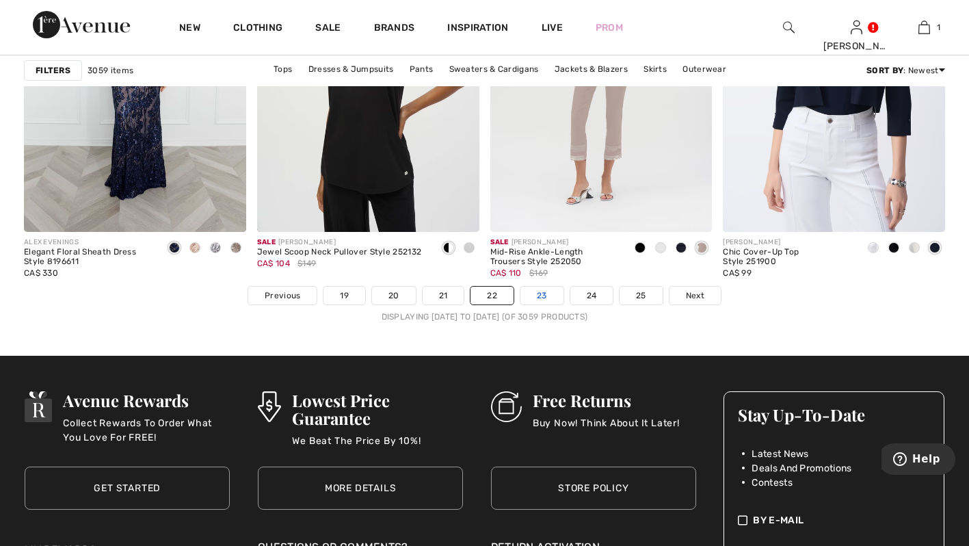
click at [540, 299] on link "23" at bounding box center [541, 295] width 43 height 18
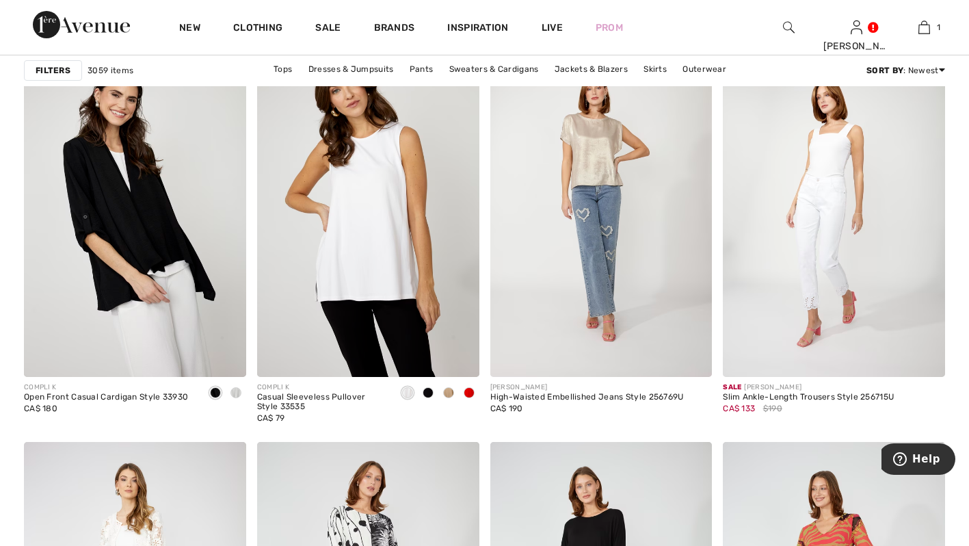
scroll to position [1978, 0]
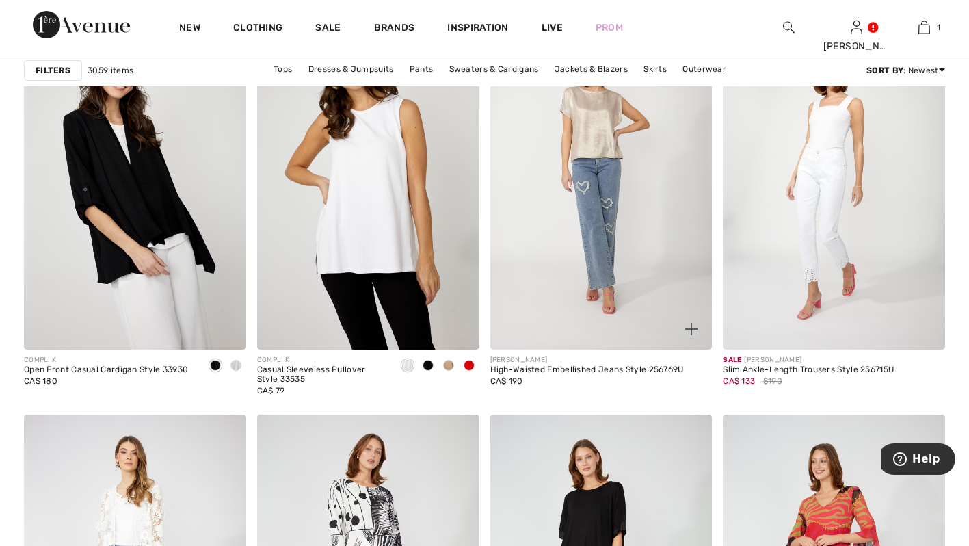
click at [580, 225] on img at bounding box center [601, 182] width 222 height 333
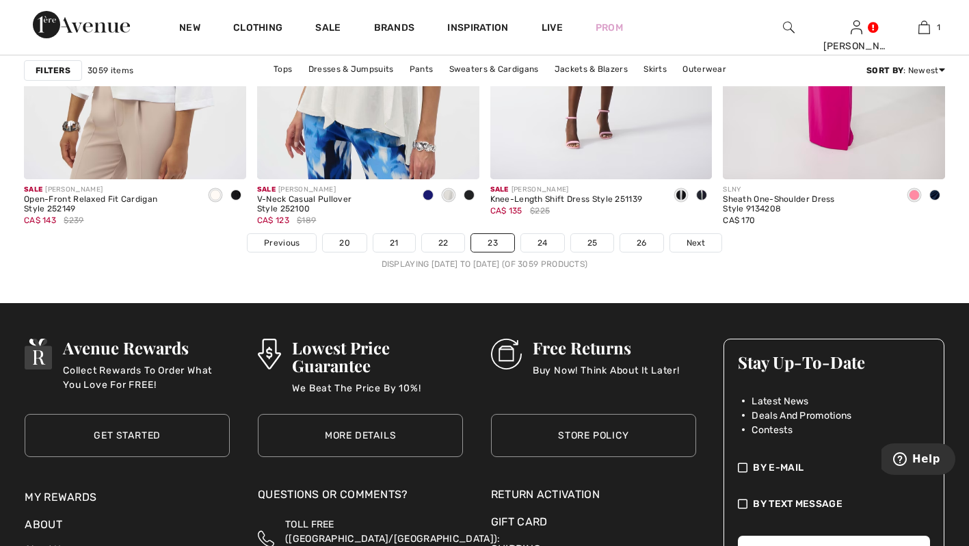
scroll to position [6181, 0]
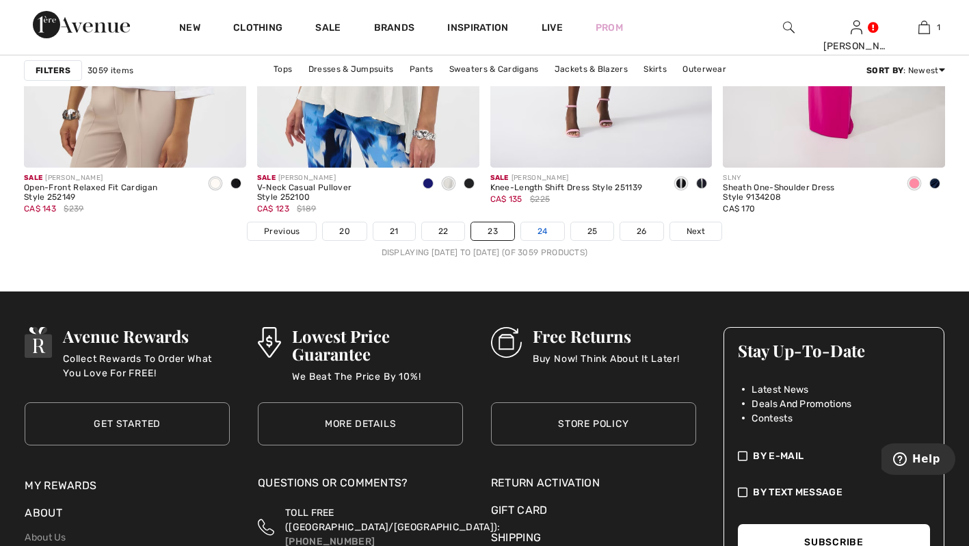
click at [543, 239] on link "24" at bounding box center [542, 231] width 43 height 18
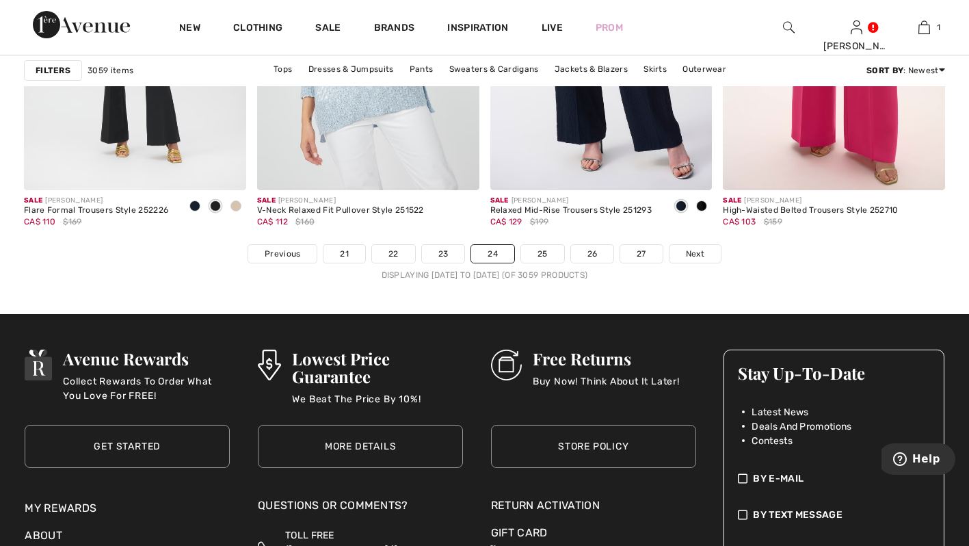
scroll to position [6170, 0]
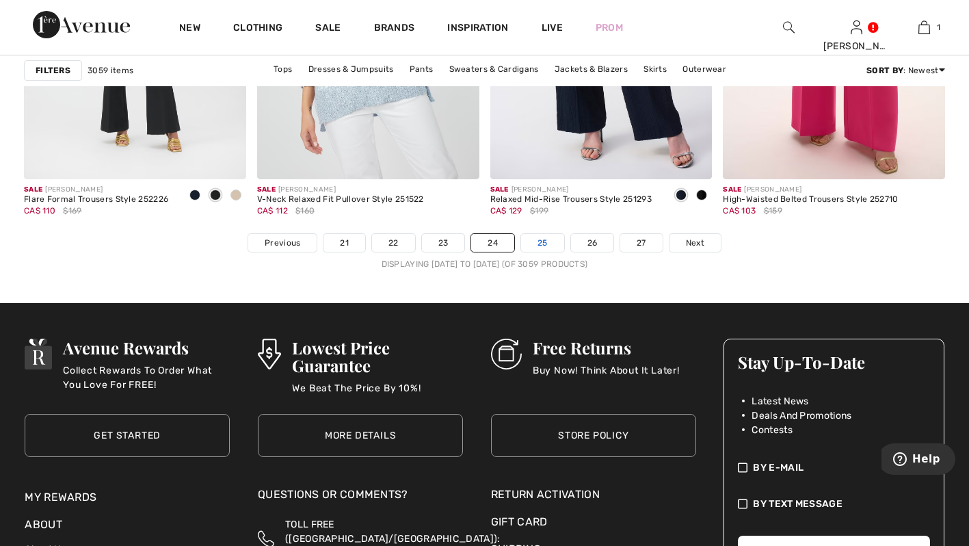
click at [533, 235] on link "25" at bounding box center [542, 243] width 43 height 18
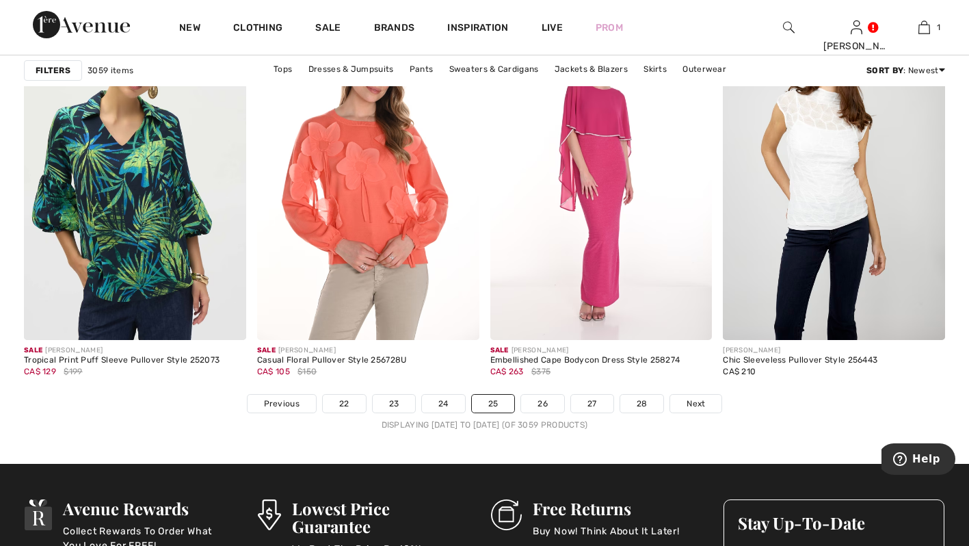
scroll to position [6011, 0]
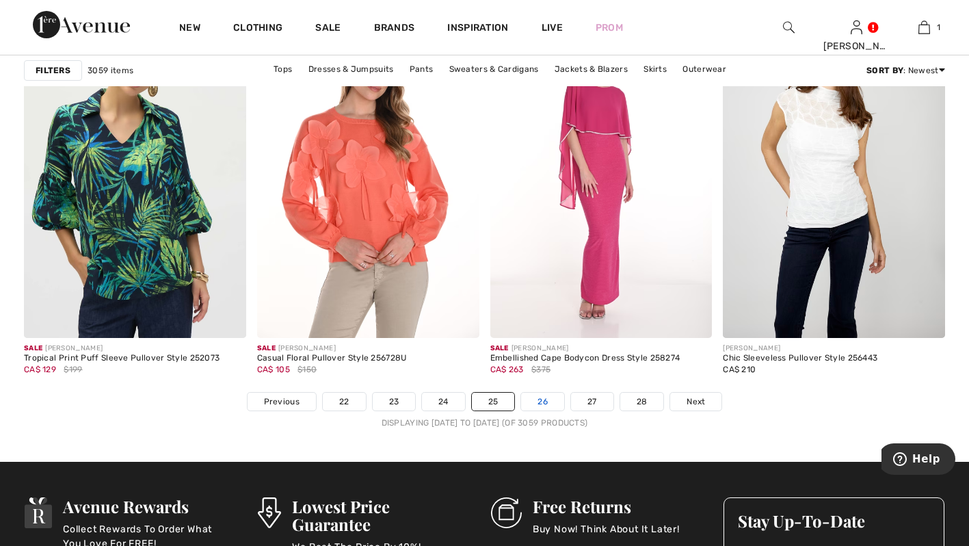
click at [538, 392] on link "26" at bounding box center [542, 401] width 43 height 18
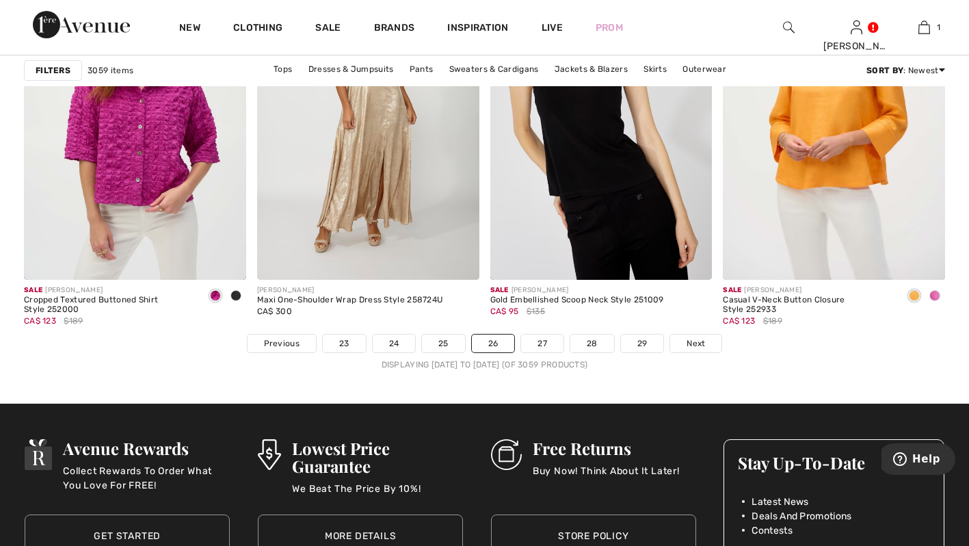
scroll to position [6077, 0]
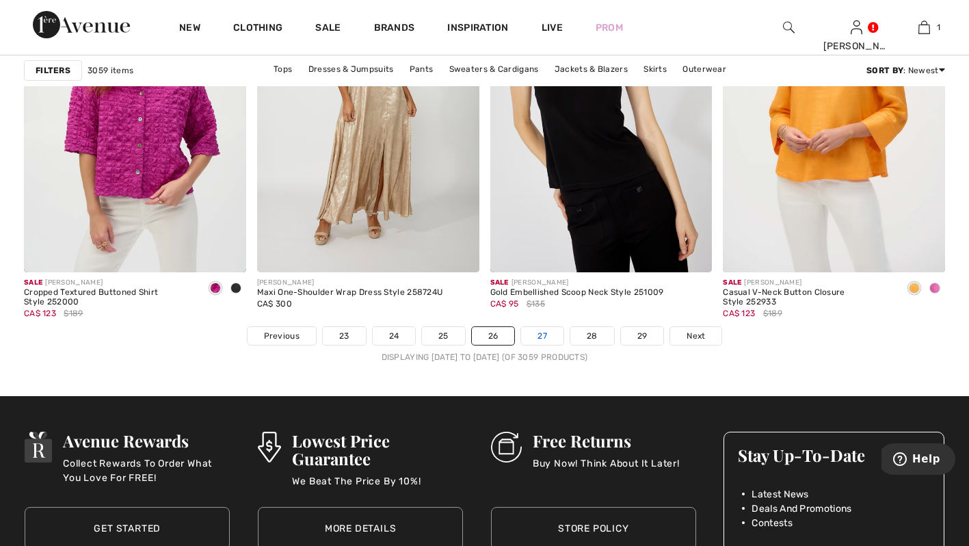
click at [544, 327] on link "27" at bounding box center [542, 336] width 42 height 18
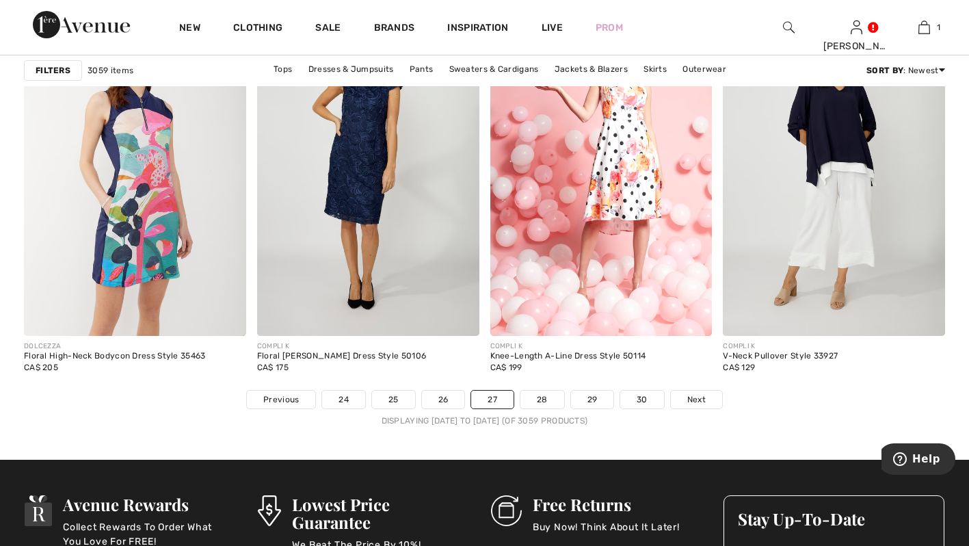
scroll to position [6014, 0]
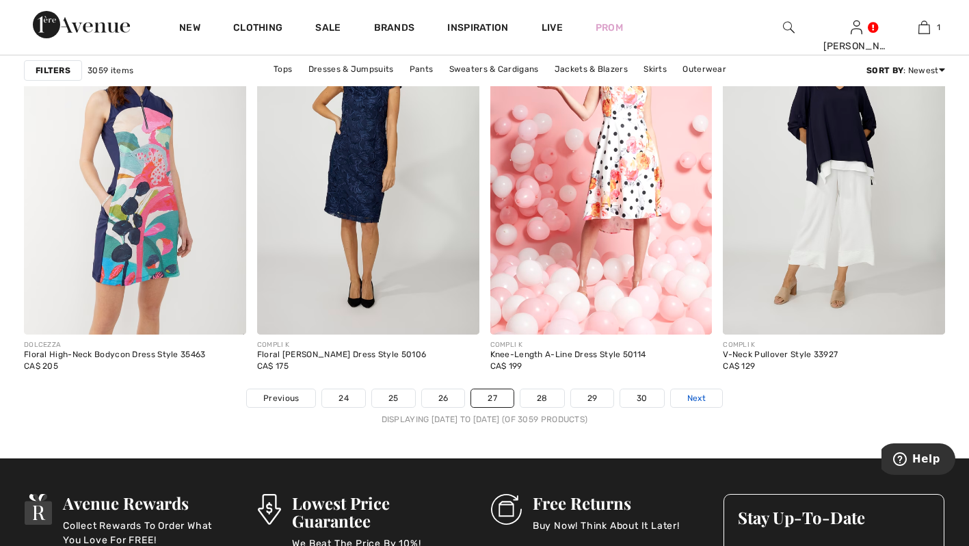
click at [702, 394] on span "Next" at bounding box center [696, 398] width 18 height 12
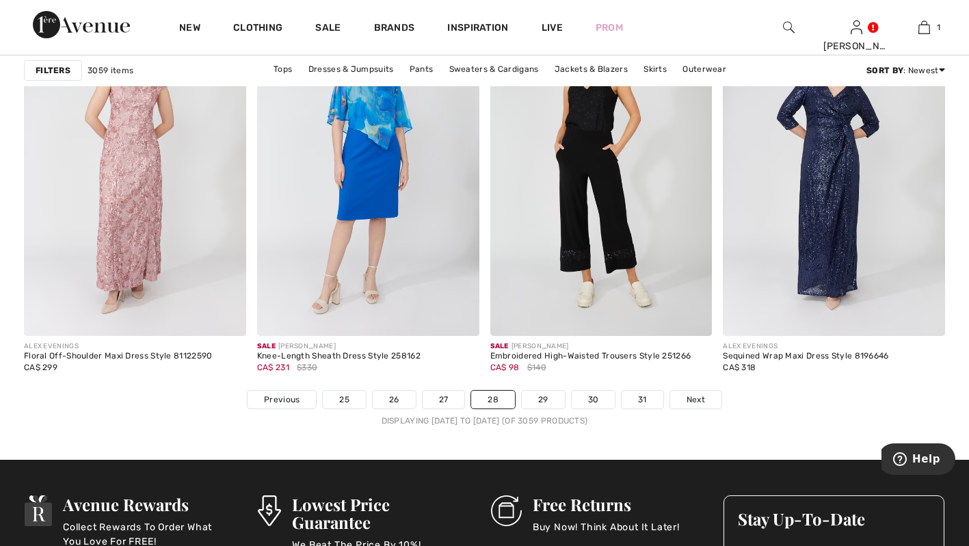
scroll to position [6014, 0]
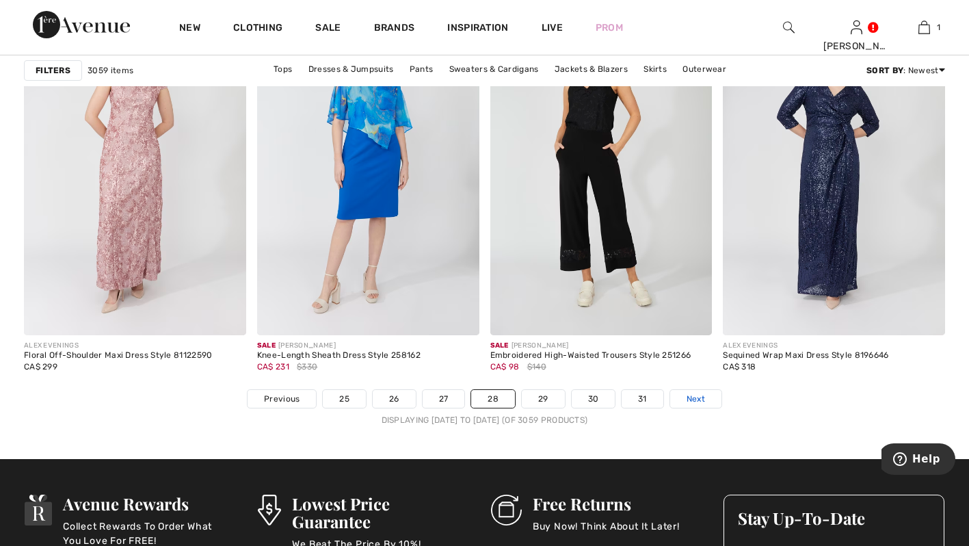
click at [692, 404] on span "Next" at bounding box center [695, 398] width 18 height 12
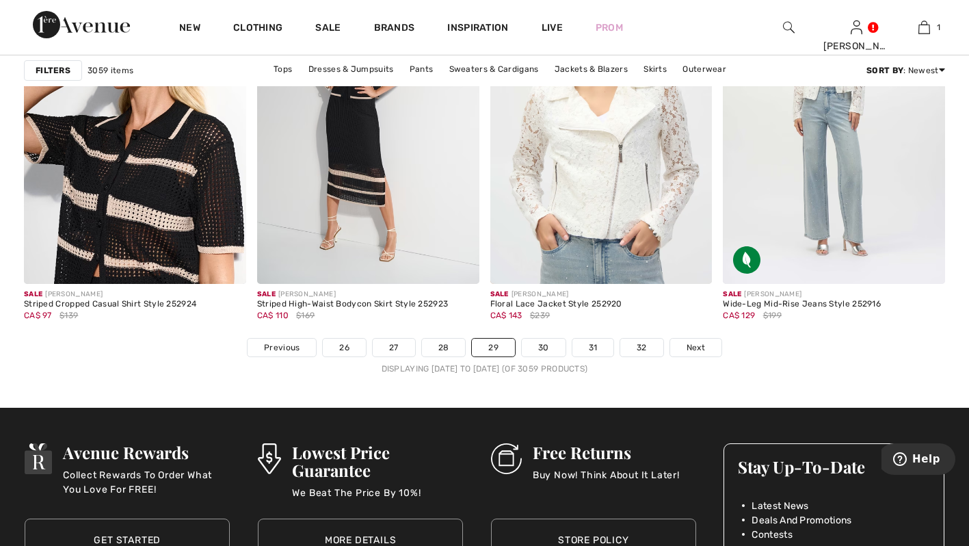
scroll to position [6078, 0]
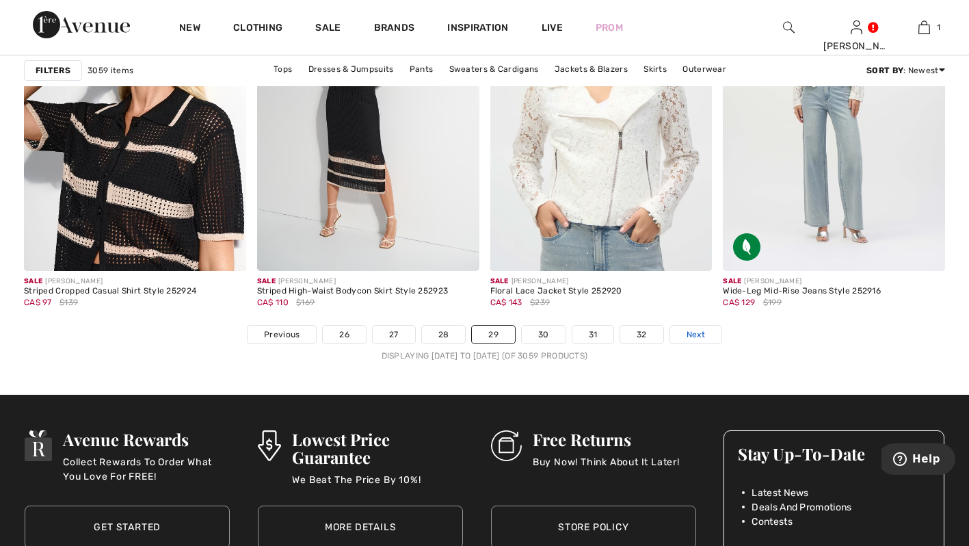
click at [699, 331] on span "Next" at bounding box center [695, 334] width 18 height 12
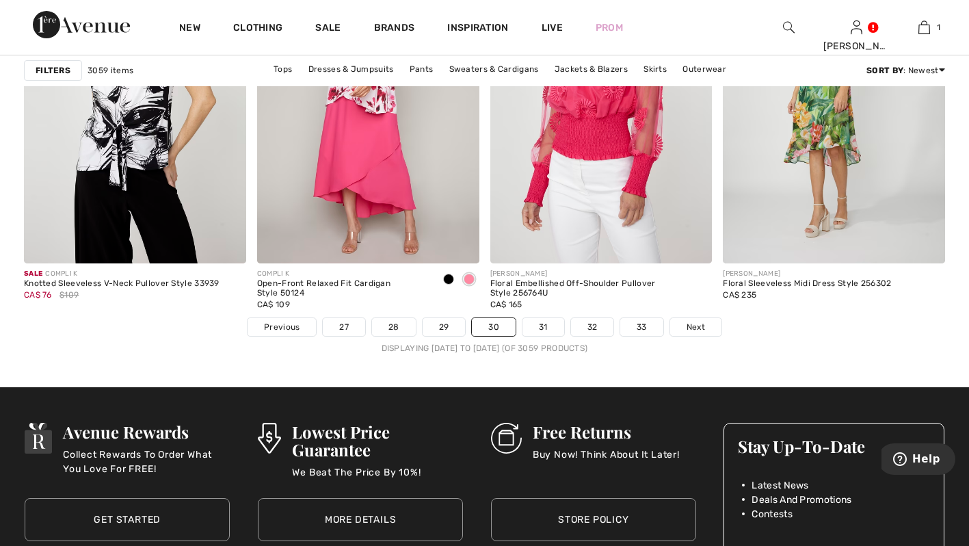
scroll to position [6082, 0]
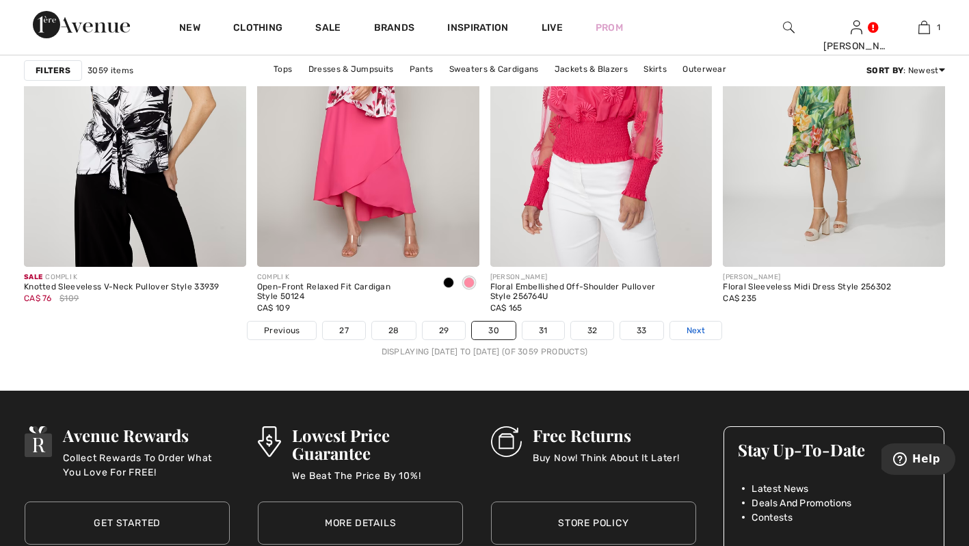
click at [697, 330] on span "Next" at bounding box center [695, 330] width 18 height 12
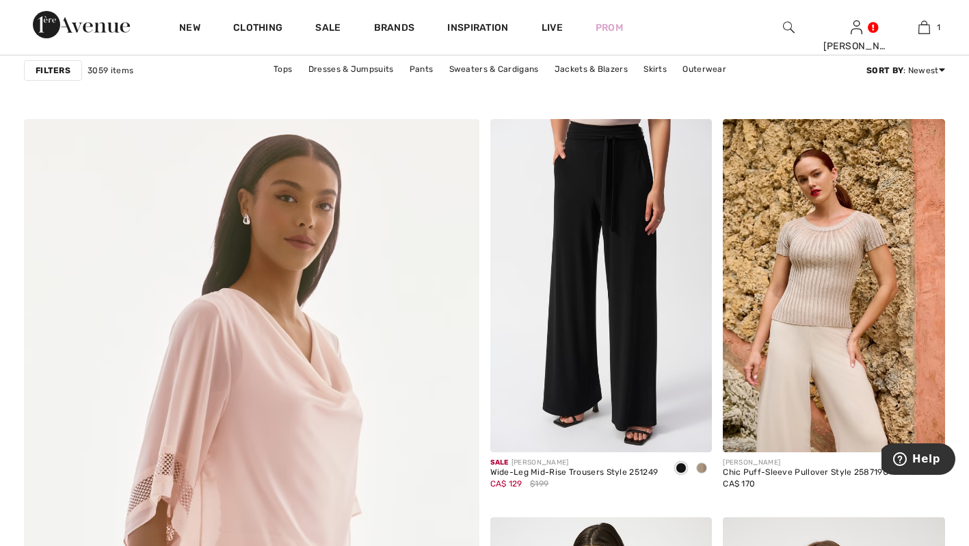
scroll to position [3263, 0]
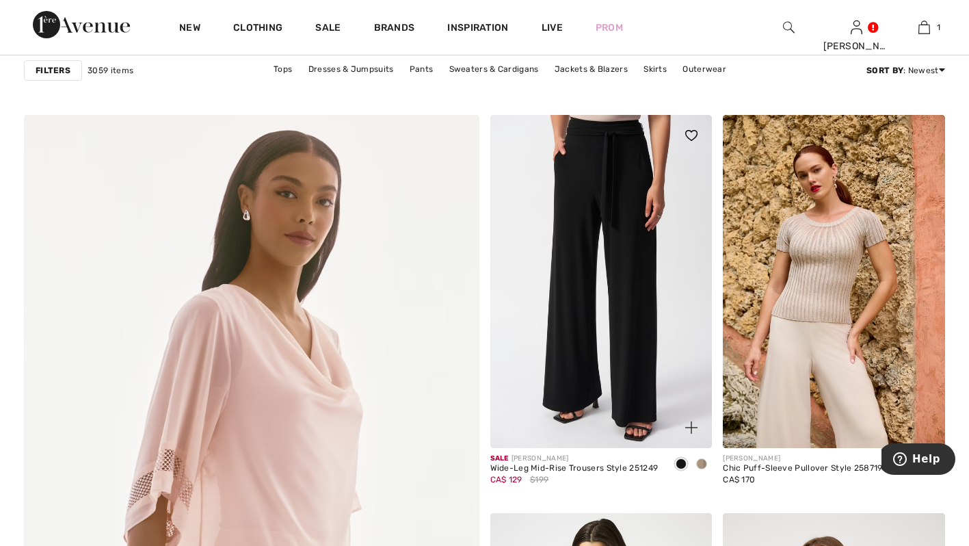
click at [676, 349] on img at bounding box center [601, 281] width 222 height 333
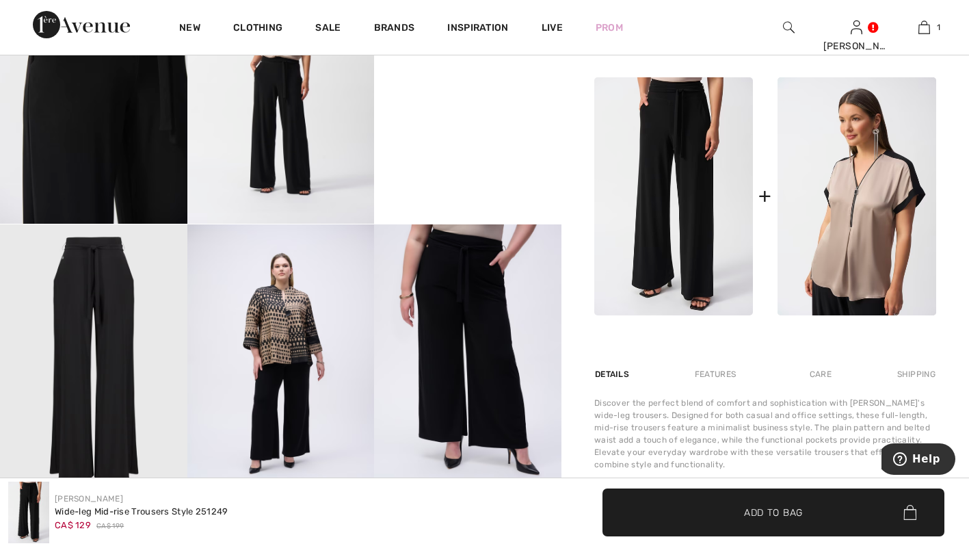
scroll to position [625, 0]
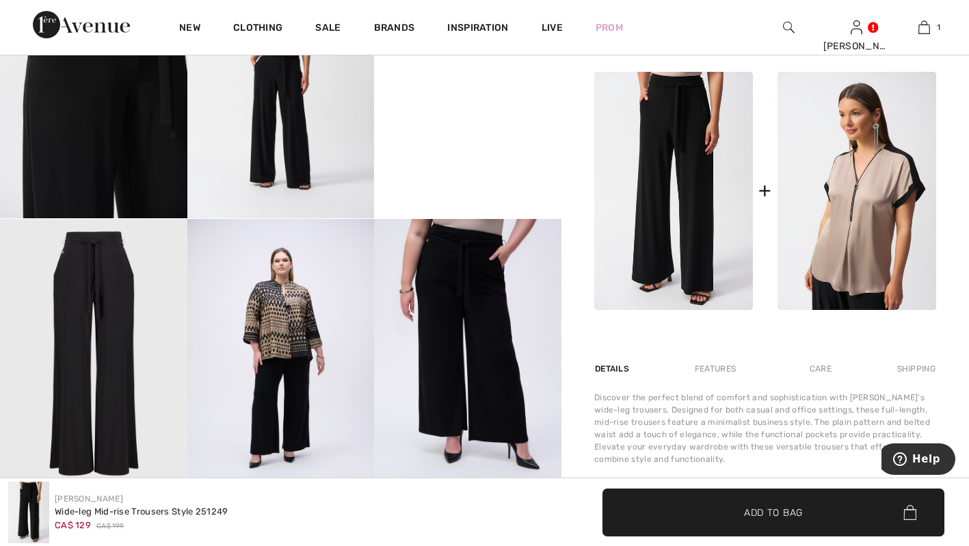
click at [864, 239] on img at bounding box center [856, 191] width 159 height 238
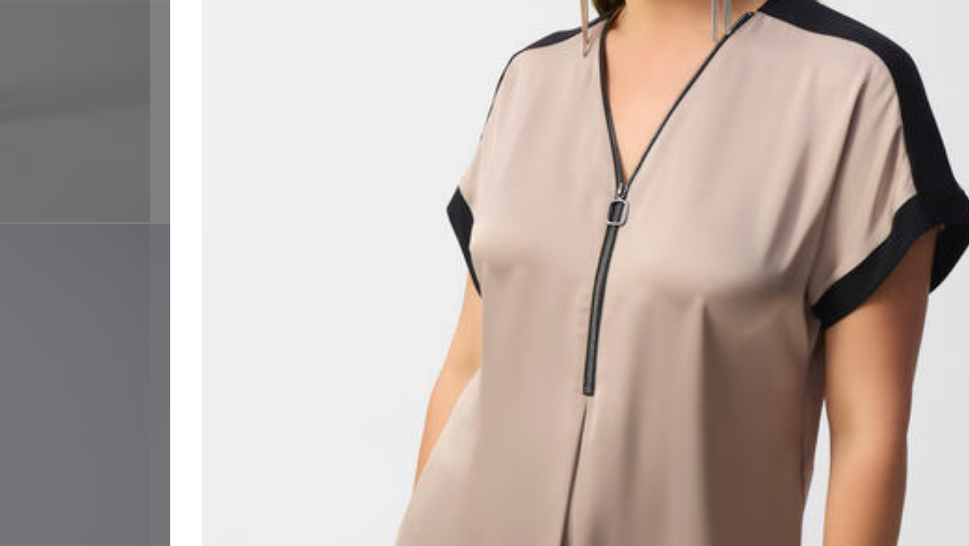
scroll to position [29, 0]
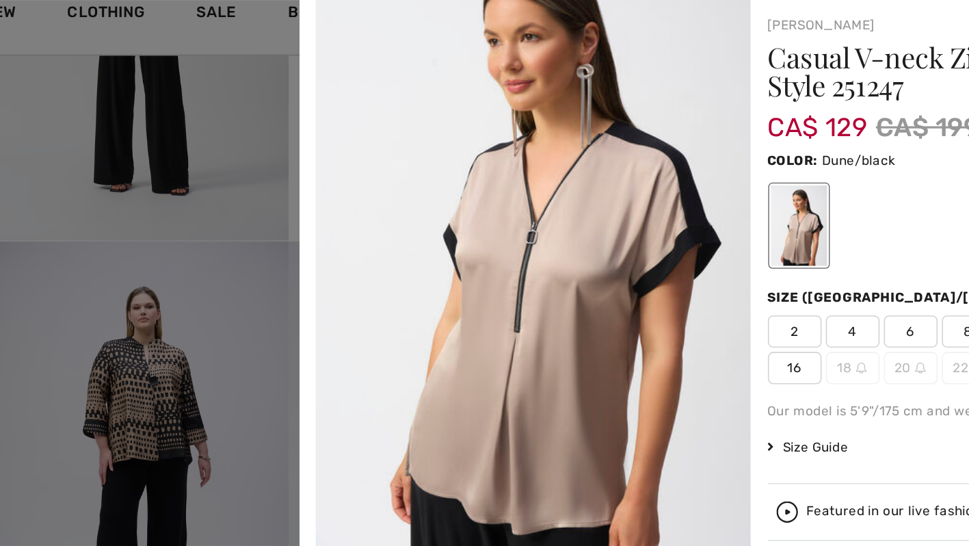
click at [414, 112] on img at bounding box center [529, 178] width 277 height 414
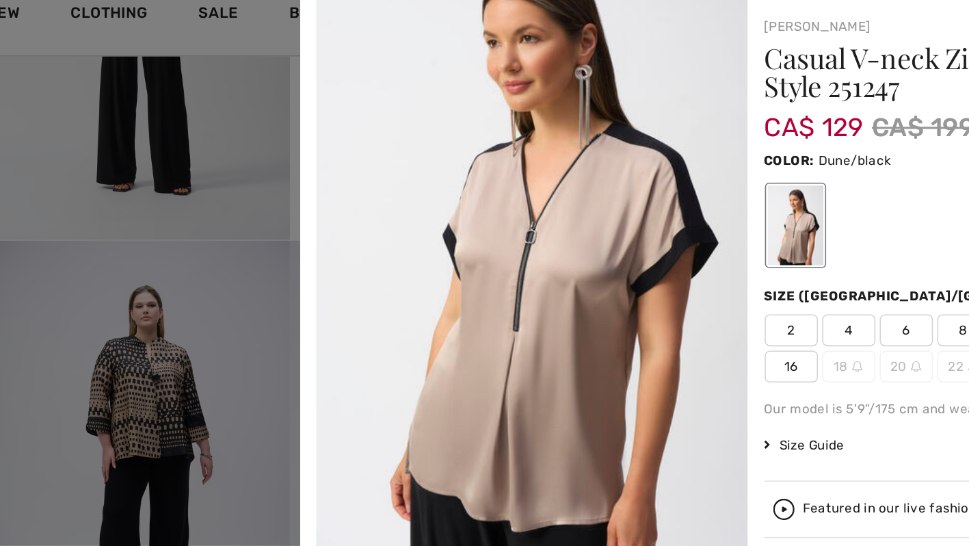
scroll to position [28, 0]
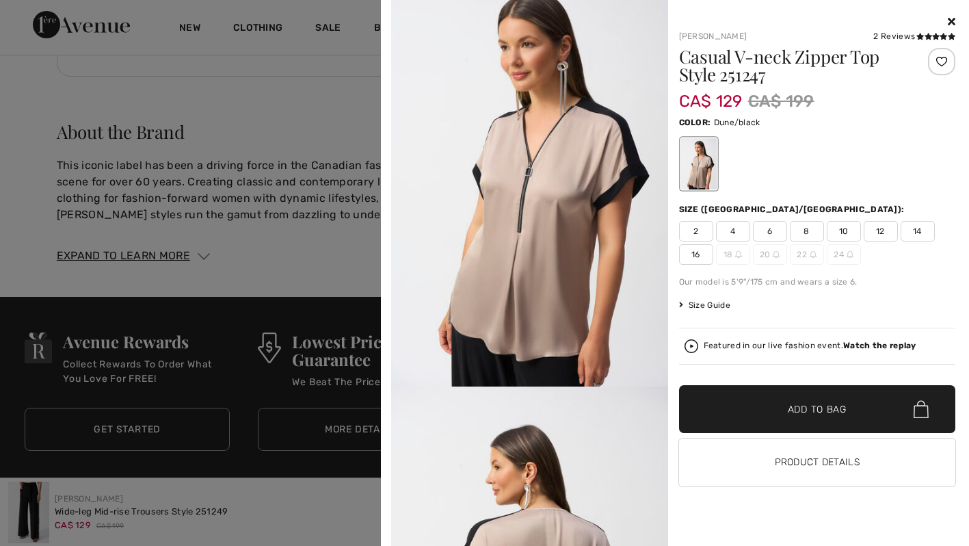
click at [843, 230] on span "10" at bounding box center [844, 231] width 34 height 21
click at [845, 418] on span "✔ Added to Bag Add to Bag" at bounding box center [817, 409] width 277 height 48
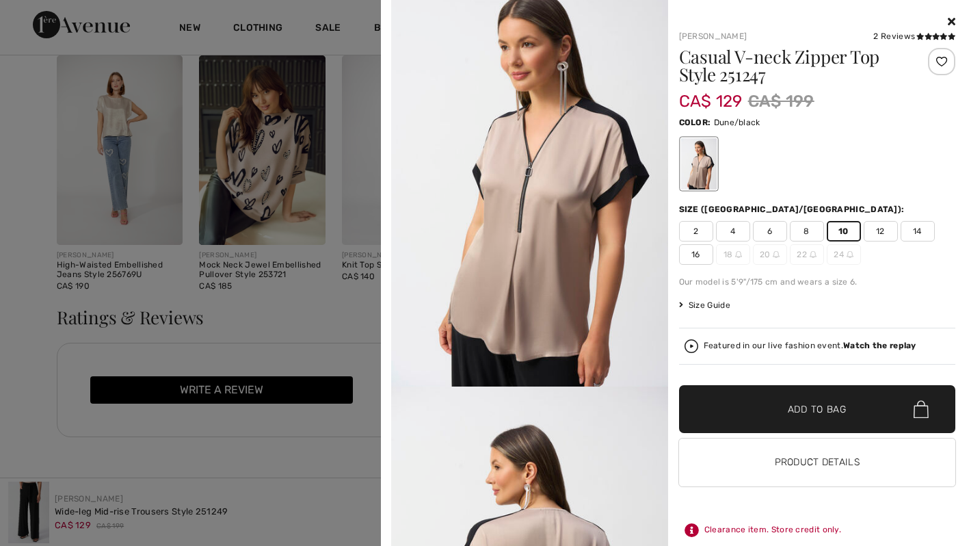
scroll to position [1942, 0]
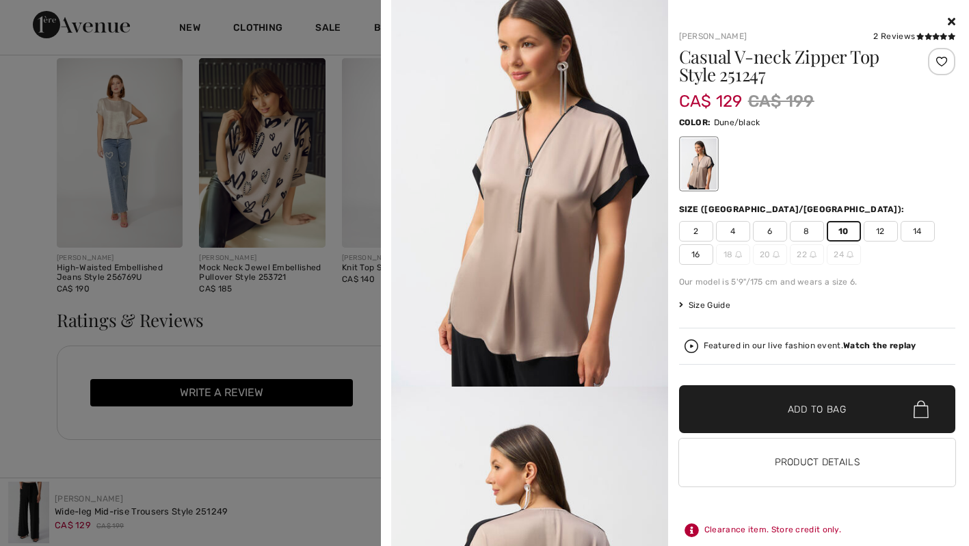
click at [952, 15] on div "Your browser does not support the video tag. Joseph Ribkoff 2 Reviews 2 Reviews…" at bounding box center [674, 274] width 577 height 548
click at [948, 20] on icon at bounding box center [952, 21] width 8 height 11
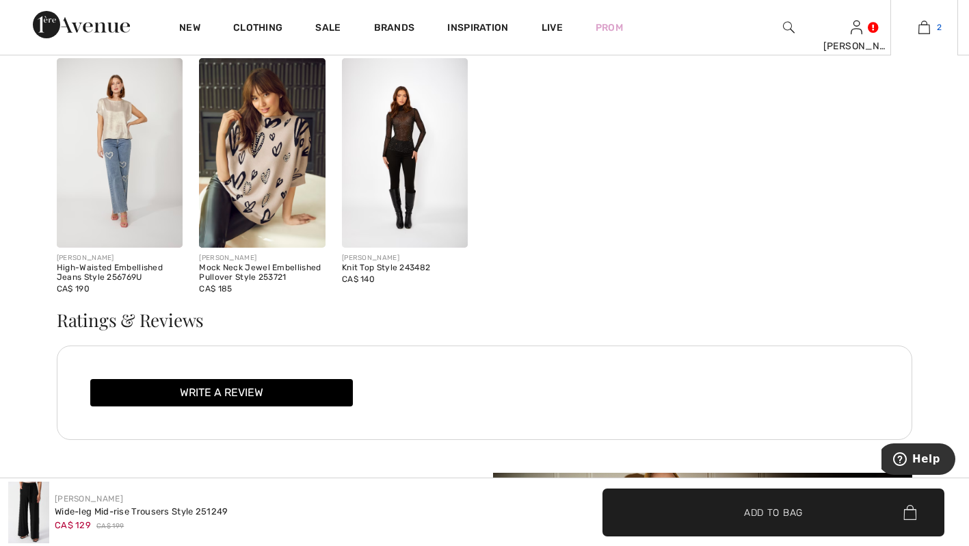
click at [926, 27] on img at bounding box center [924, 27] width 12 height 16
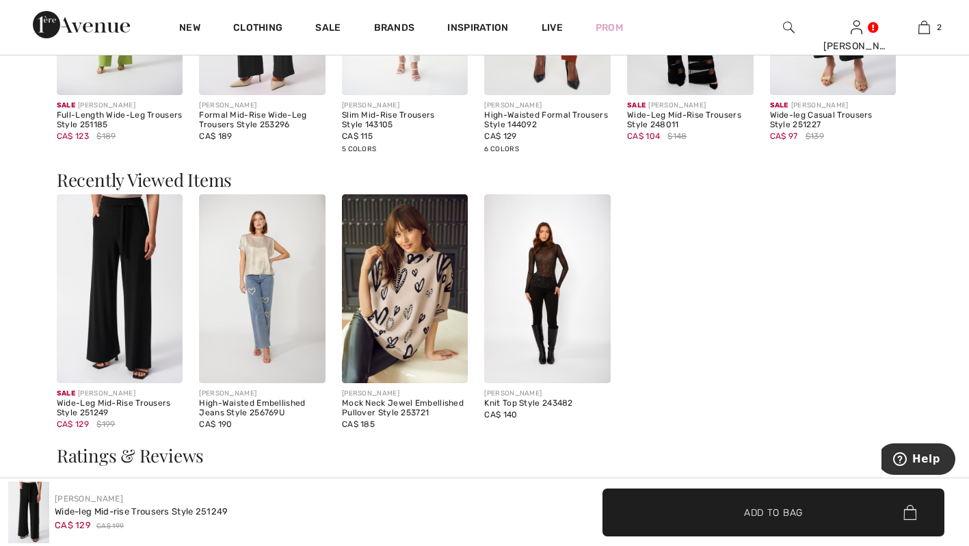
scroll to position [1830, 0]
